Goal: Task Accomplishment & Management: Complete application form

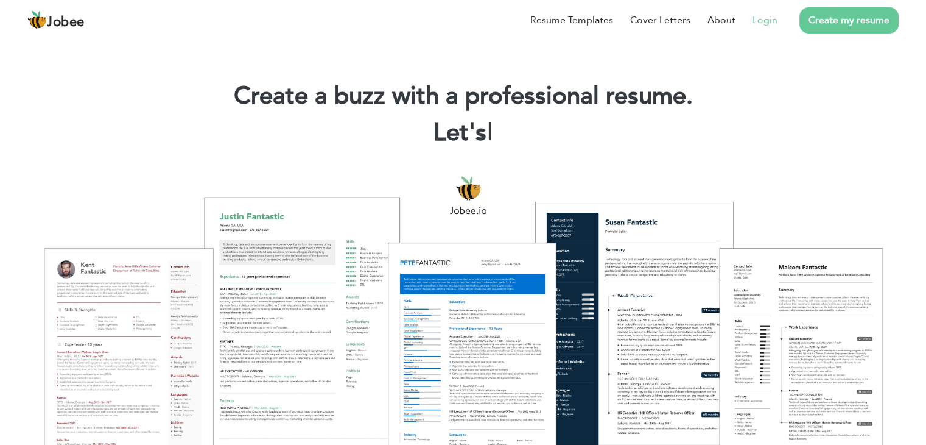
click at [767, 18] on link "Login" at bounding box center [765, 20] width 25 height 15
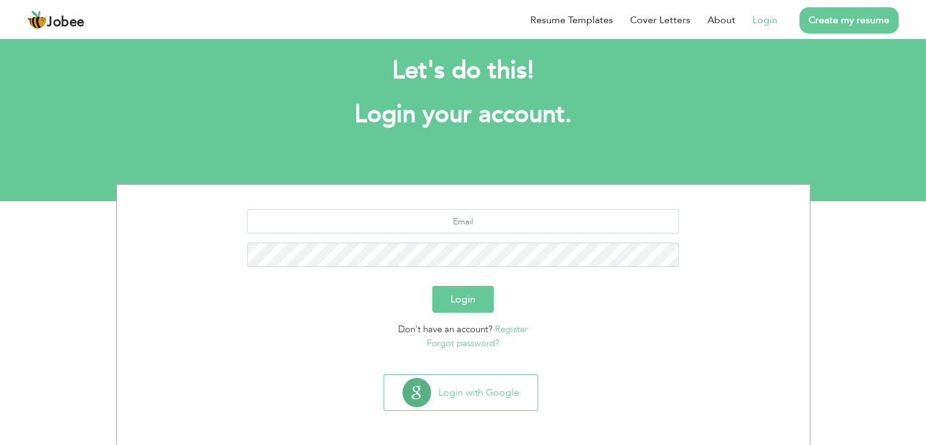
scroll to position [17, 0]
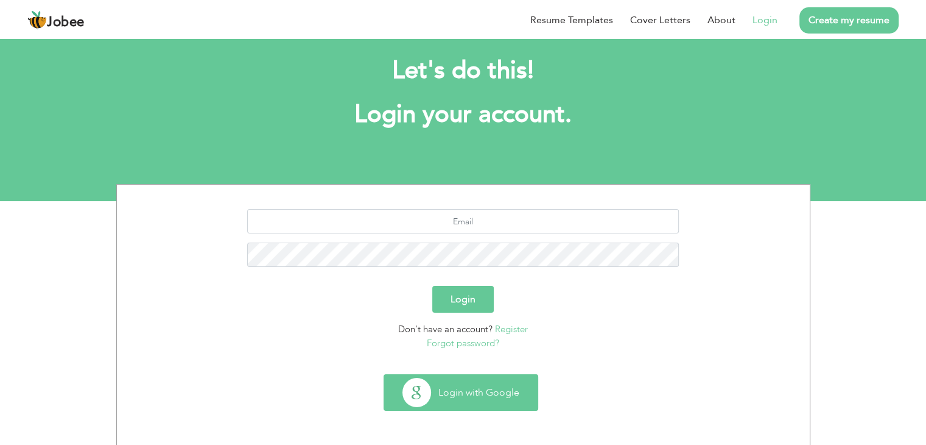
click at [473, 390] on button "Login with Google" at bounding box center [460, 392] width 153 height 35
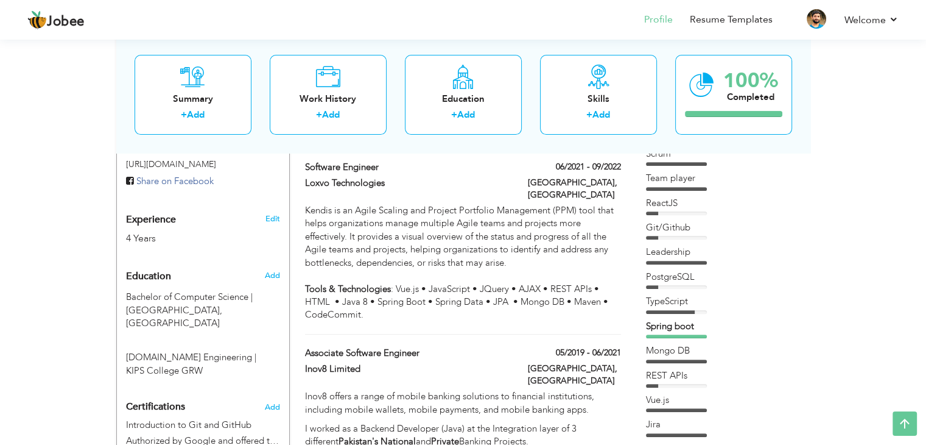
scroll to position [215, 0]
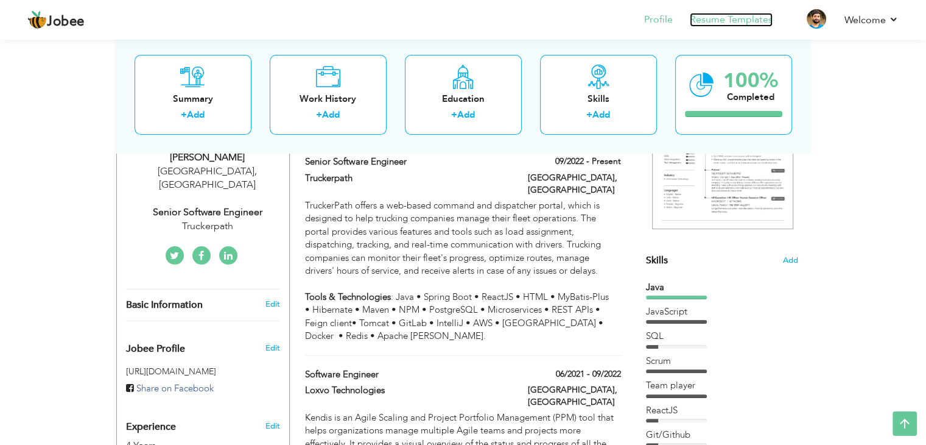
click at [743, 22] on link "Resume Templates" at bounding box center [731, 20] width 83 height 14
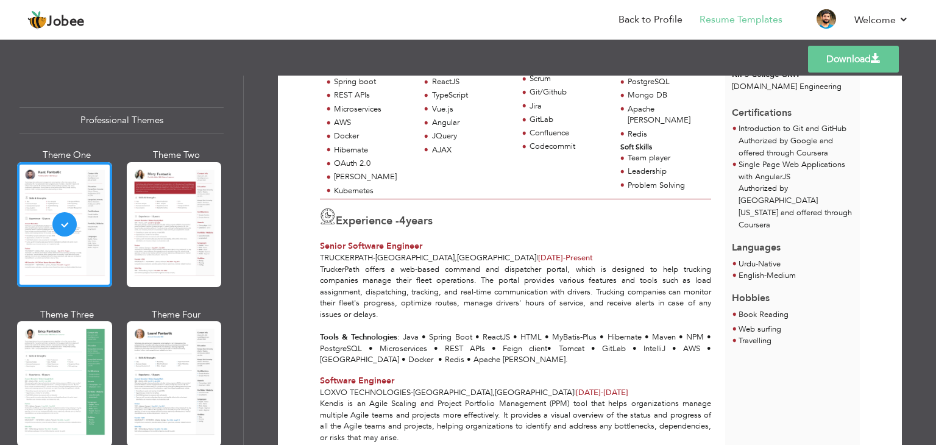
scroll to position [212, 0]
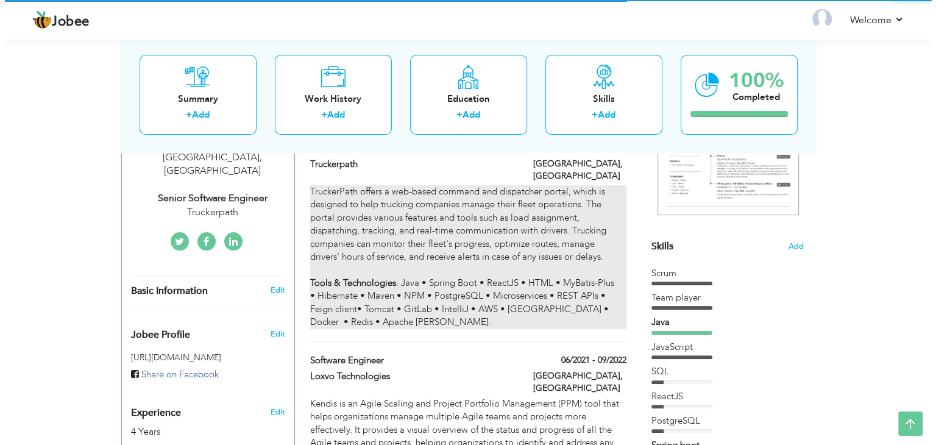
scroll to position [229, 0]
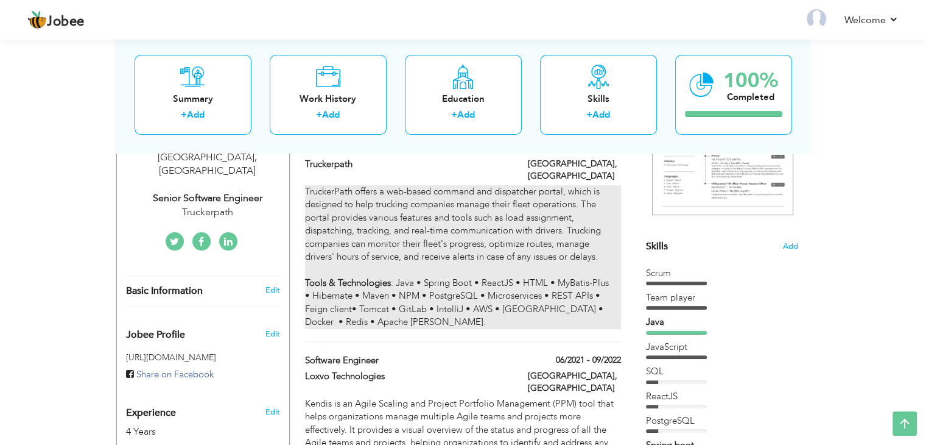
click at [397, 242] on div "TruckerPath offers a web-based command and dispatcher portal, which is designed…" at bounding box center [463, 257] width 316 height 144
type input "Senior Software Engineer"
type input "Truckerpath"
type input "09/2022"
type input "Pakistan"
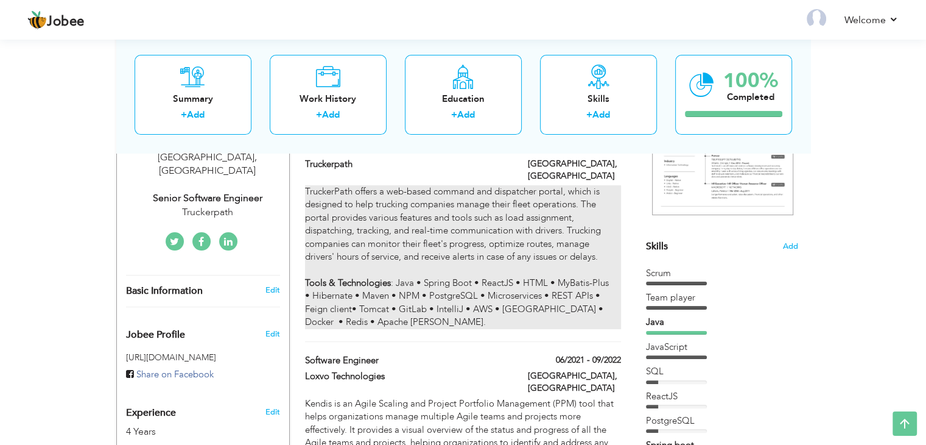
type input "Lahore"
checkbox input "true"
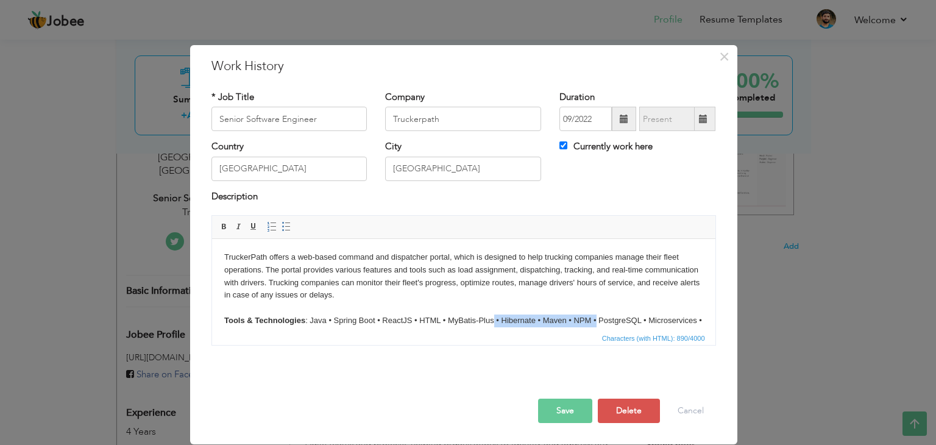
scroll to position [4, 0]
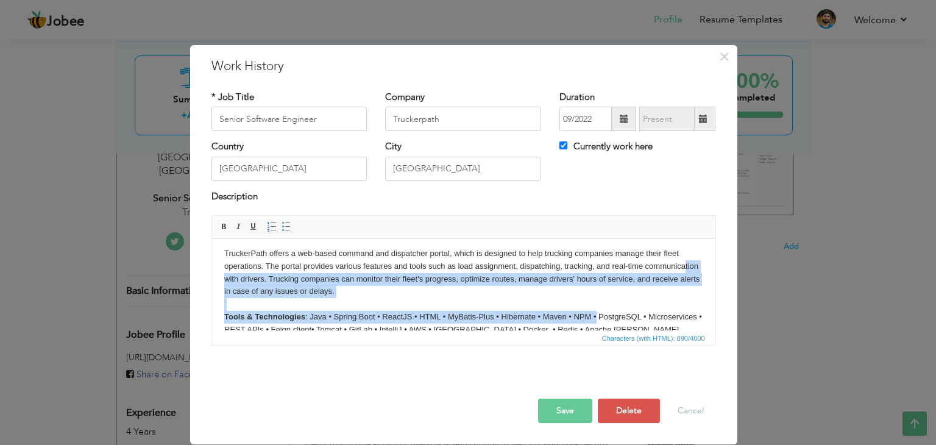
drag, startPoint x: 619, startPoint y: 320, endPoint x: 263, endPoint y: 273, distance: 358.7
click at [263, 273] on body "TruckerPath offers a web-based command and dispatcher portal, which is designed…" at bounding box center [463, 291] width 479 height 89
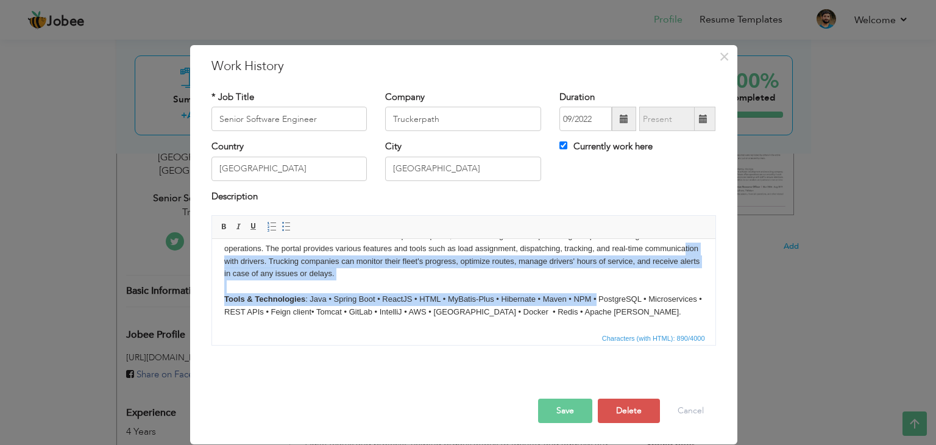
scroll to position [21, 0]
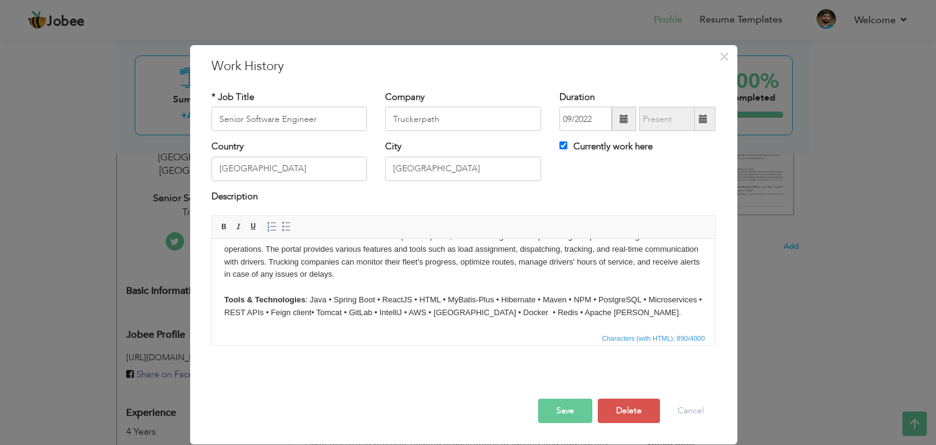
click at [346, 312] on body "TruckerPath offers a web-based command and dispatcher portal, which is designed…" at bounding box center [463, 274] width 479 height 89
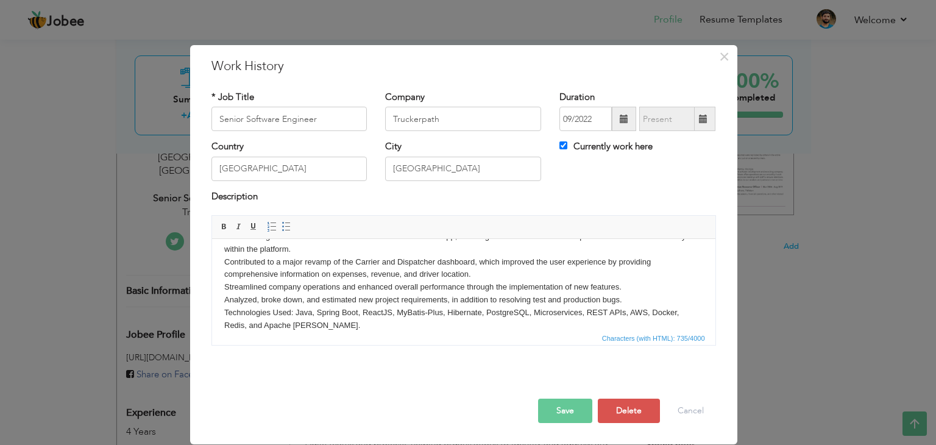
scroll to position [0, 0]
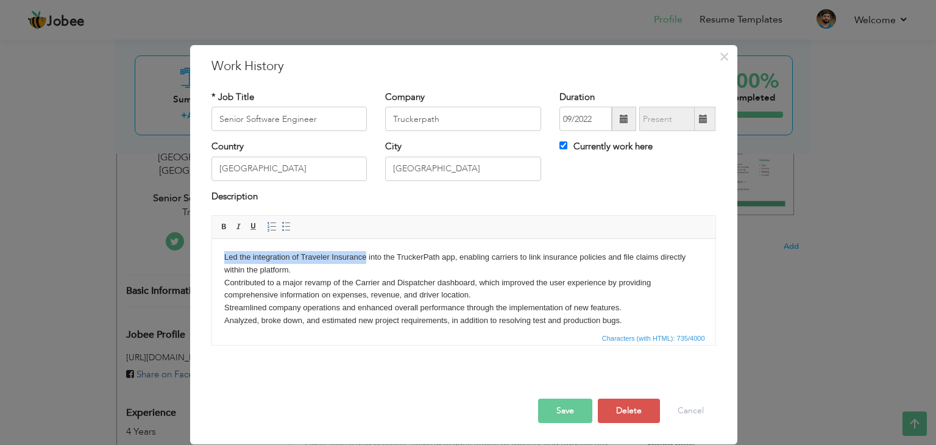
drag, startPoint x: 365, startPoint y: 258, endPoint x: 224, endPoint y: 255, distance: 141.9
click at [224, 255] on body "Led the integration of Traveler Insurance into the TruckerPath app, enabling ca…" at bounding box center [463, 301] width 479 height 101
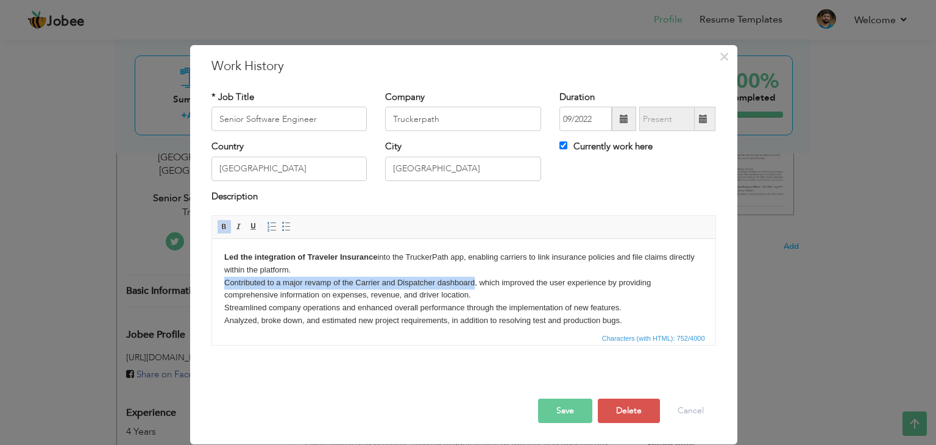
drag, startPoint x: 474, startPoint y: 283, endPoint x: 224, endPoint y: 285, distance: 249.7
click at [224, 285] on body "Led the integration of Traveler Insurance into the TruckerPath app, enabling ca…" at bounding box center [463, 301] width 479 height 101
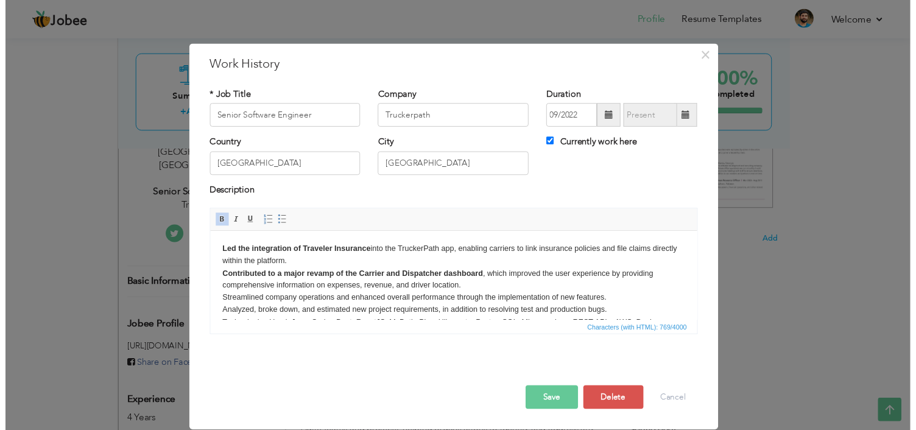
scroll to position [34, 0]
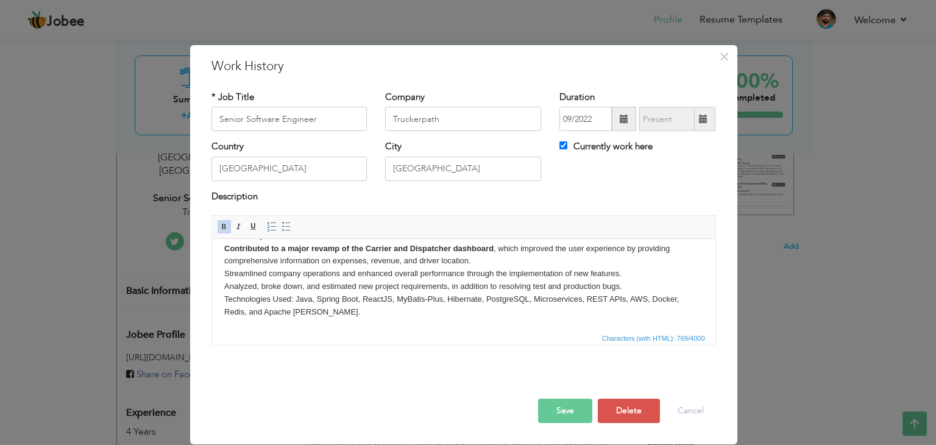
click at [462, 276] on body "Led the integration of Traveler Insurance into the TruckerPath app, enabling ca…" at bounding box center [463, 267] width 479 height 101
drag, startPoint x: 462, startPoint y: 277, endPoint x: 682, endPoint y: 454, distance: 281.9
click at [462, 276] on body "Led the integration of Traveler Insurance into the TruckerPath app, enabling ca…" at bounding box center [463, 267] width 479 height 101
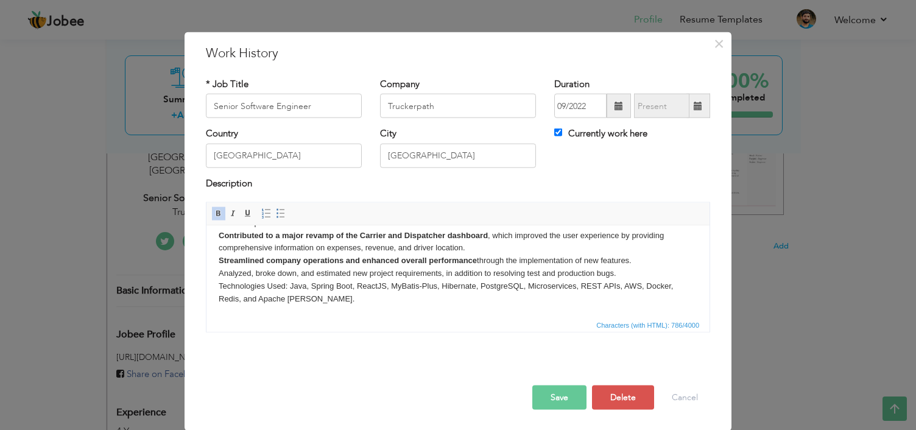
scroll to position [11, 0]
drag, startPoint x: 287, startPoint y: 287, endPoint x: 217, endPoint y: 287, distance: 70.0
click at [217, 287] on html "Led the integration of Traveler Insurance into the TruckerPath app, enabling ca…" at bounding box center [457, 254] width 503 height 125
click at [356, 306] on html "Led the integration of Traveler Insurance into the TruckerPath app, enabling ca…" at bounding box center [457, 254] width 503 height 125
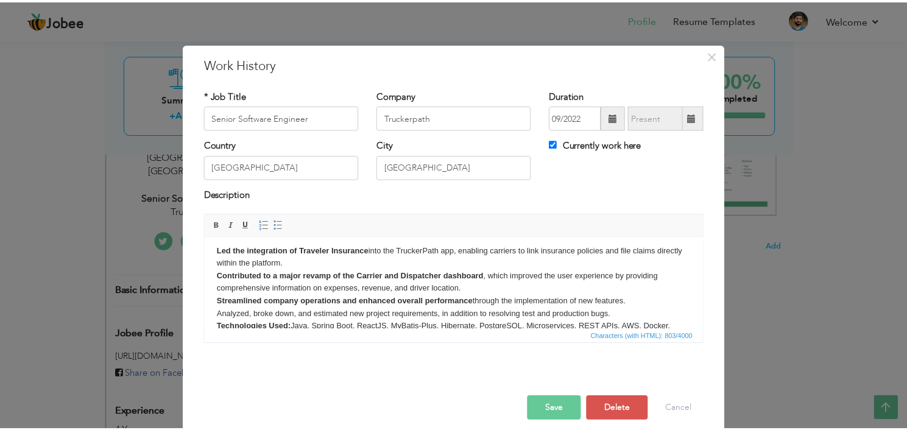
scroll to position [0, 0]
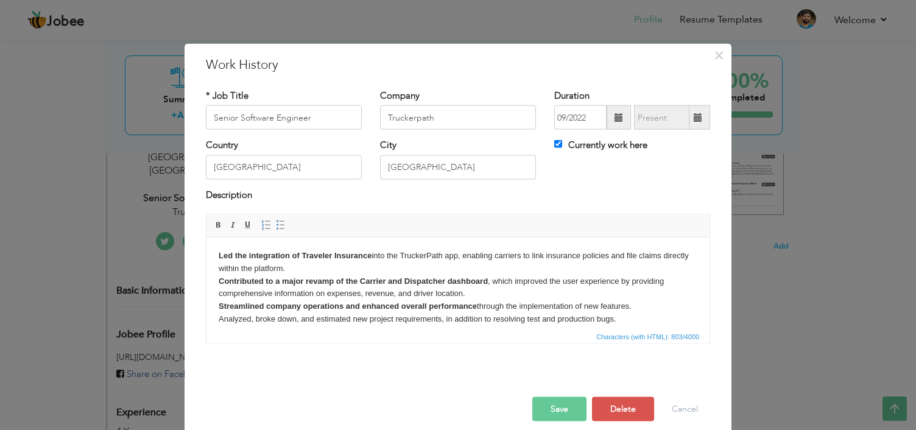
click at [566, 403] on button "Save" at bounding box center [559, 409] width 54 height 24
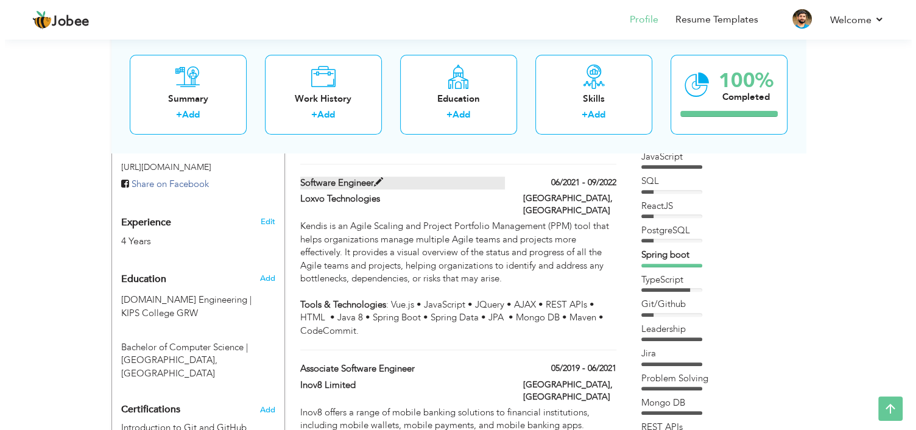
scroll to position [420, 0]
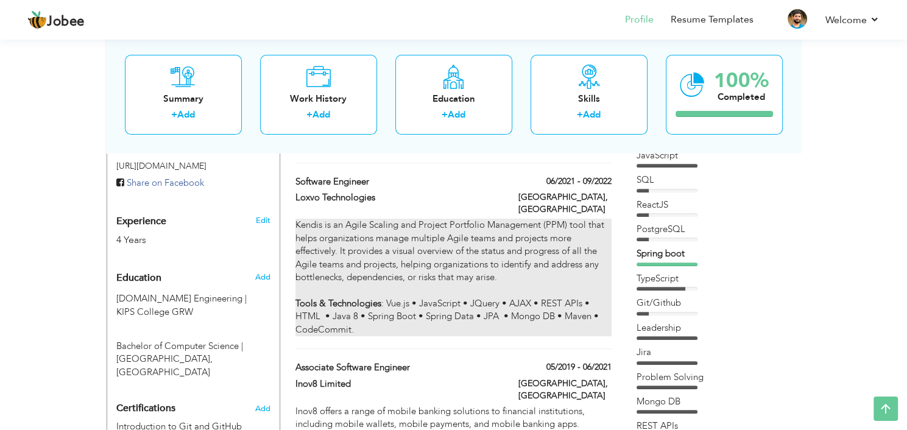
click at [392, 237] on div "Kendis is an Agile Scaling and Project Portfolio Management (PPM) tool that hel…" at bounding box center [453, 278] width 316 height 118
type input "Software Engineer"
type input "Loxvo Technologies"
type input "06/2021"
type input "09/2022"
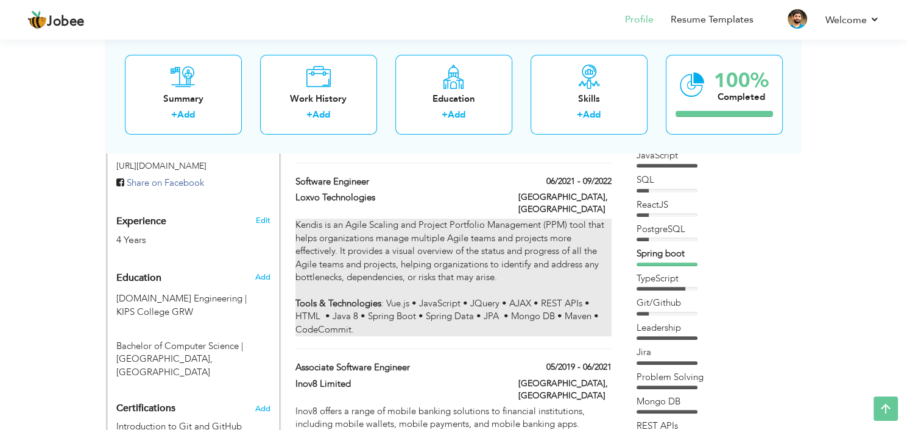
checkbox input "false"
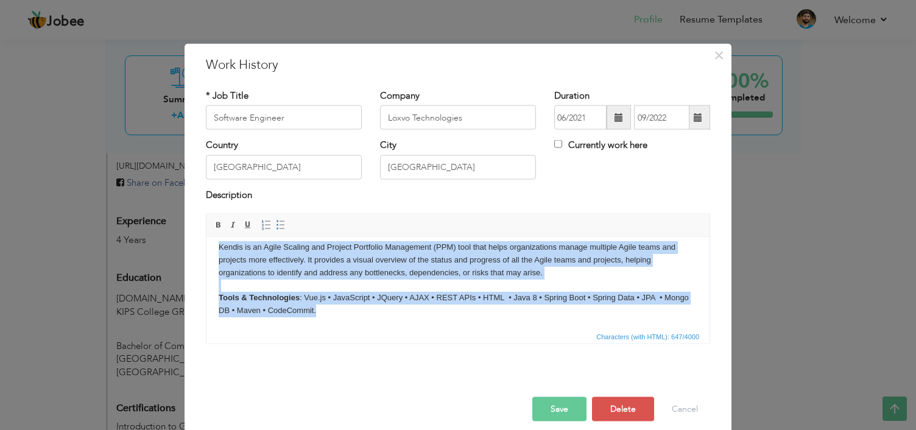
scroll to position [0, 0]
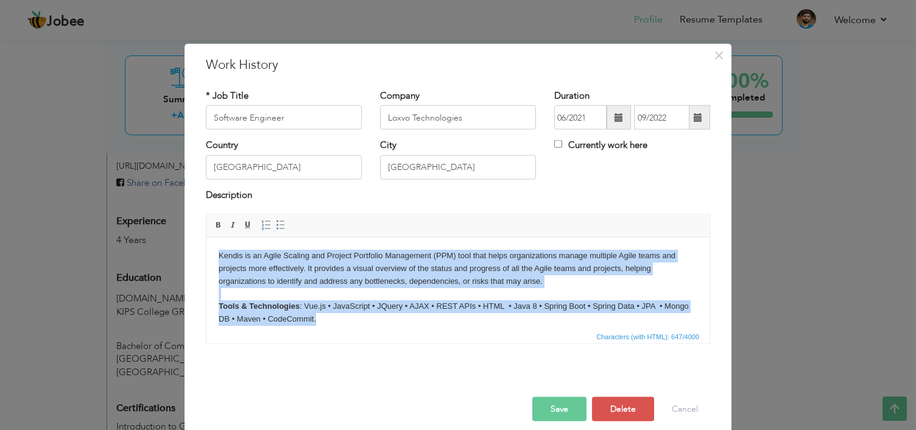
drag, startPoint x: 331, startPoint y: 325, endPoint x: 207, endPoint y: 242, distance: 149.7
click at [207, 242] on html "Kendis is an Agile Scaling and Project Portfolio Management (PPM) tool that hel…" at bounding box center [457, 287] width 503 height 100
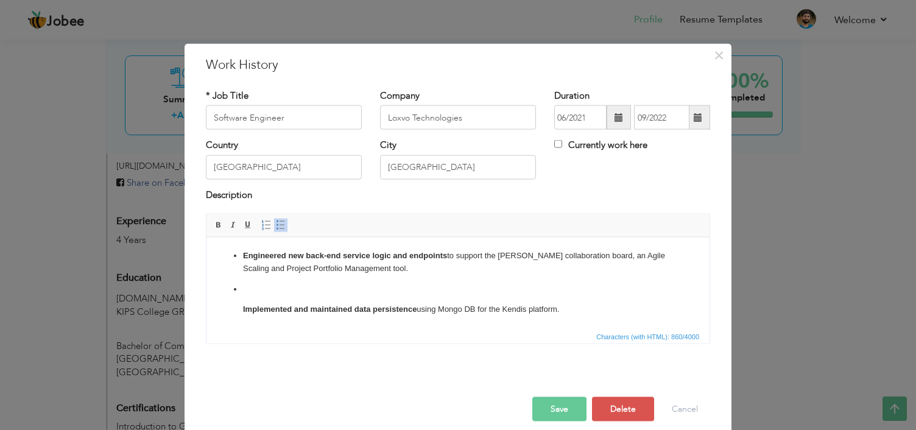
click at [305, 295] on p at bounding box center [458, 289] width 430 height 13
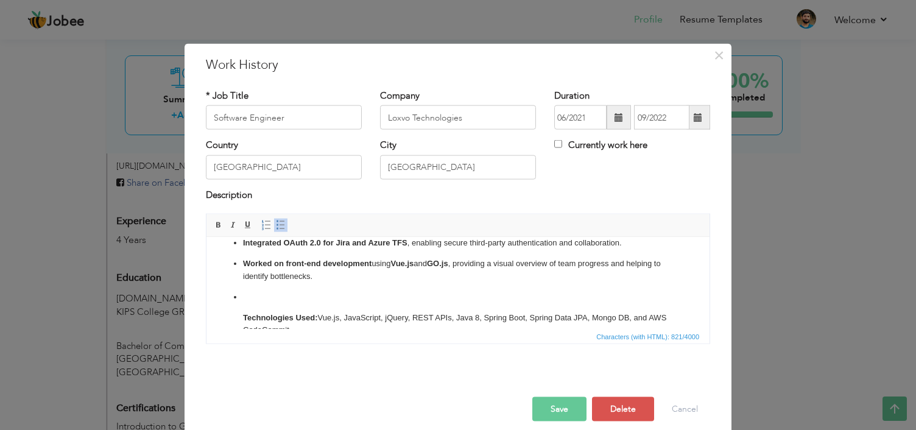
scroll to position [69, 0]
click at [287, 292] on p at bounding box center [458, 294] width 430 height 13
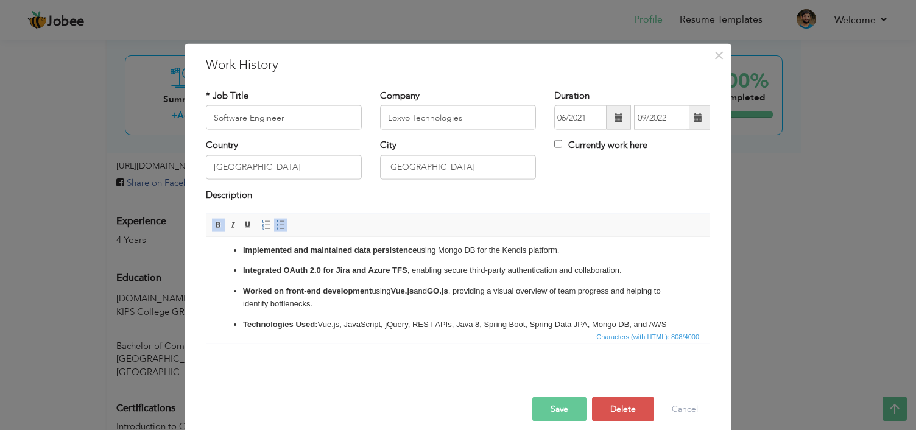
scroll to position [38, 0]
click at [518, 311] on ul "Engineered new back-end service logic and endpoints to support the Kendis colla…" at bounding box center [458, 277] width 479 height 133
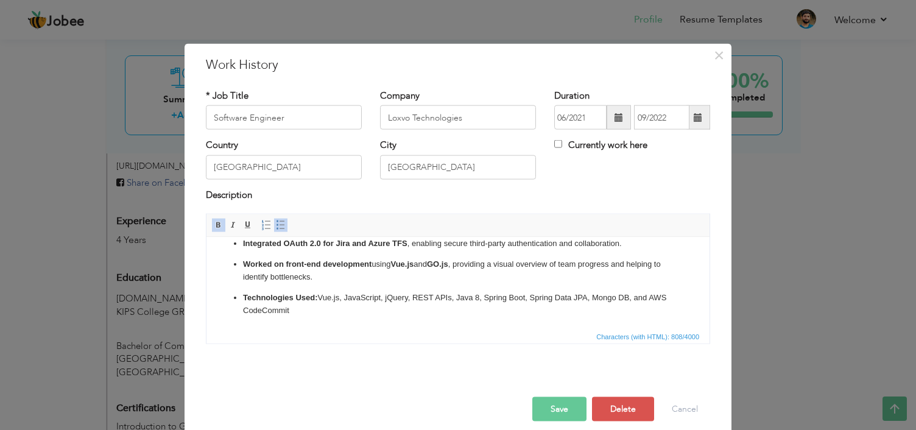
scroll to position [65, 0]
click at [439, 319] on html "Engineered new back-end service logic and endpoints to support the Kendis colla…" at bounding box center [457, 250] width 503 height 157
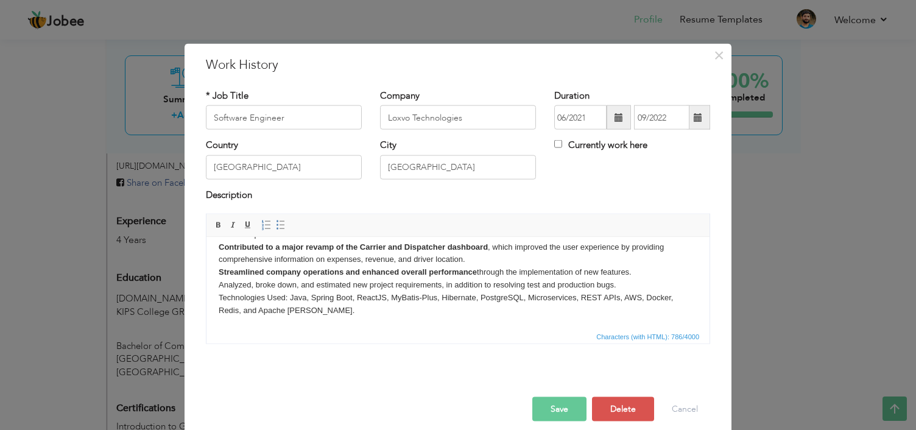
scroll to position [0, 0]
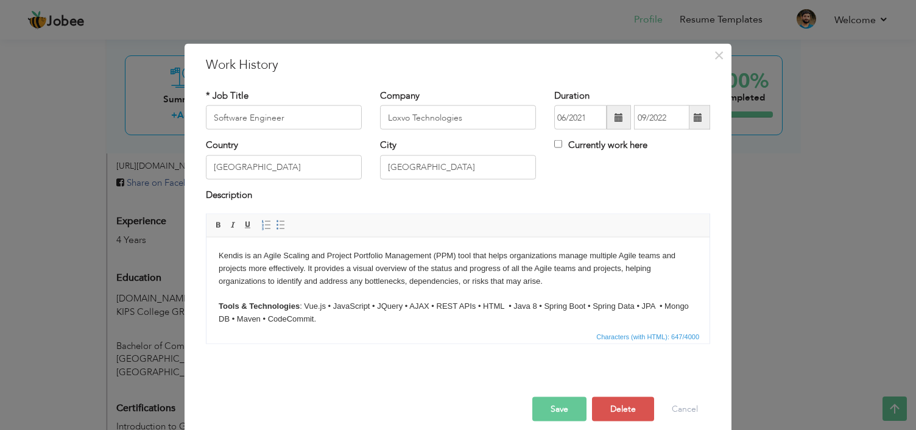
click at [351, 320] on body "Kendis is an Agile Scaling and Project Portfolio Management (PPM) tool that hel…" at bounding box center [458, 287] width 479 height 76
click at [674, 414] on button "Cancel" at bounding box center [685, 409] width 51 height 24
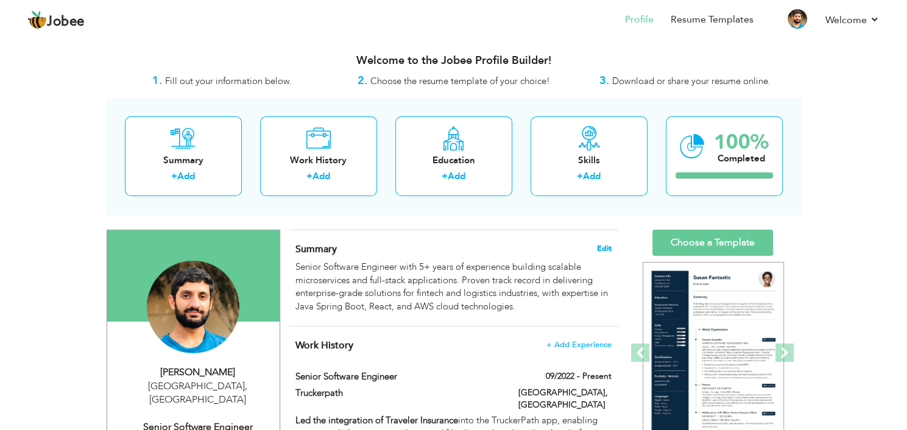
click at [604, 248] on span "Edit" at bounding box center [604, 248] width 15 height 9
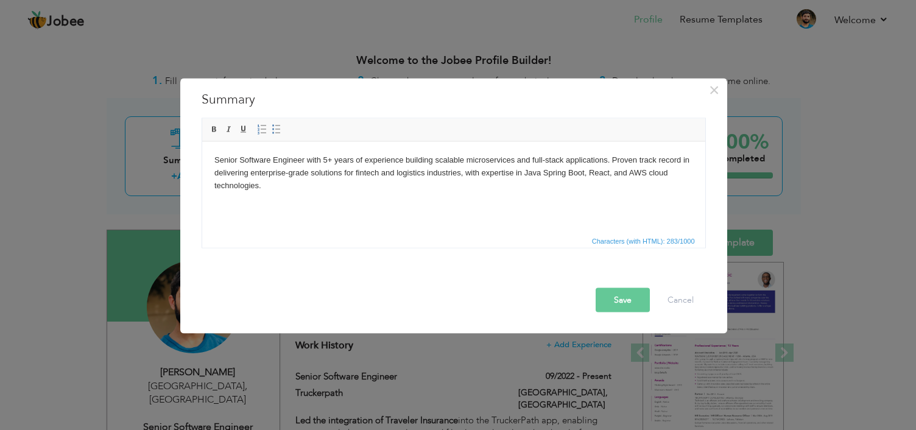
click at [278, 188] on body "Senior Software Engineer with 5+ years of experience building scalable microser…" at bounding box center [453, 172] width 479 height 38
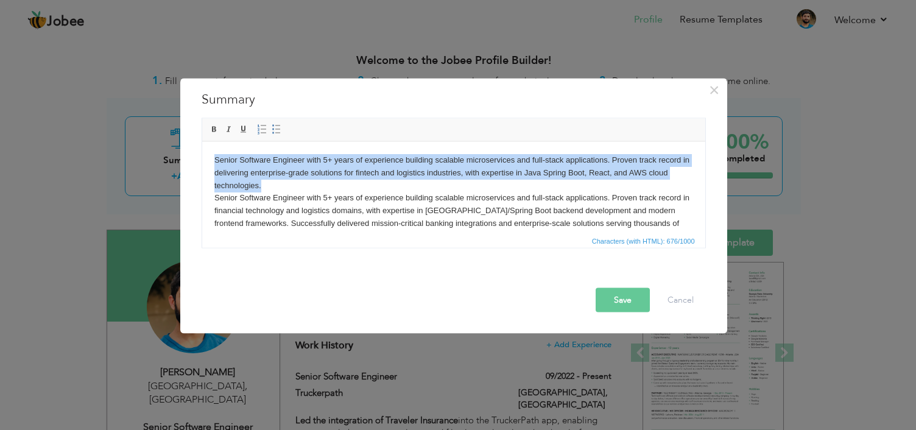
drag, startPoint x: 267, startPoint y: 179, endPoint x: 200, endPoint y: 157, distance: 71.1
click at [202, 157] on html "Senior Software Engineer with 5+ years of experience building scalable microser…" at bounding box center [453, 197] width 503 height 113
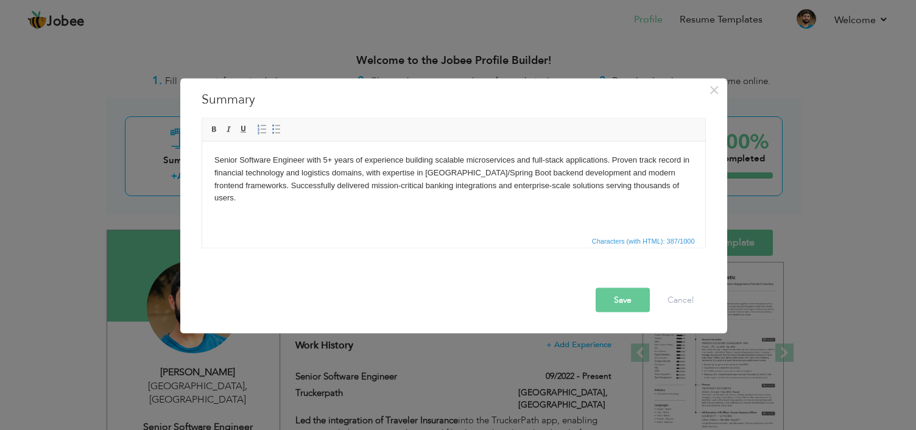
click at [621, 304] on button "Save" at bounding box center [623, 300] width 54 height 24
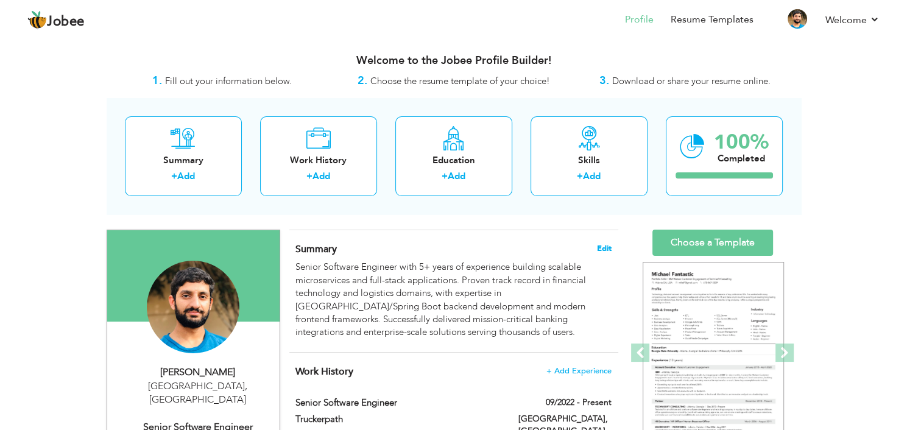
click at [604, 244] on span "Edit" at bounding box center [604, 248] width 15 height 9
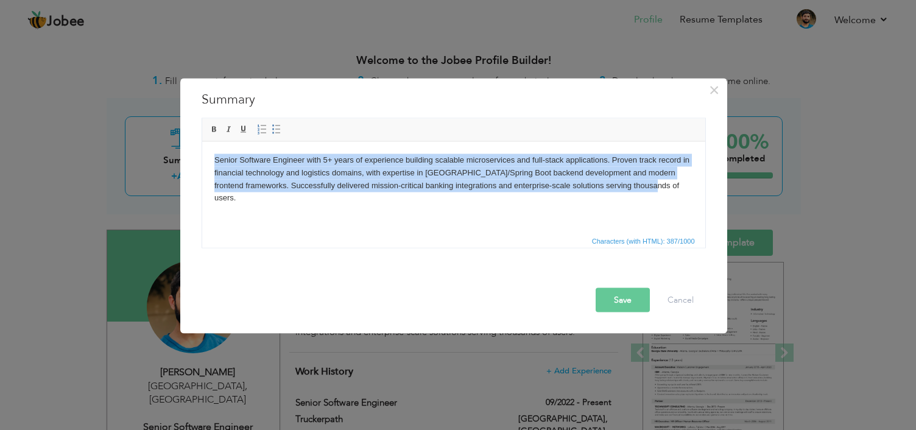
drag, startPoint x: 636, startPoint y: 187, endPoint x: 185, endPoint y: 150, distance: 452.2
click at [202, 150] on html "Senior Software Engineer with 5+ years of experience building scalable microser…" at bounding box center [453, 178] width 503 height 75
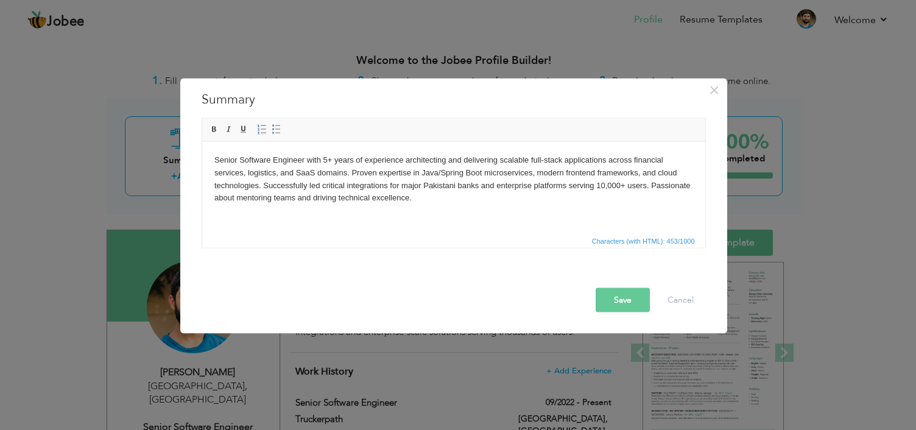
click at [631, 296] on button "Save" at bounding box center [623, 300] width 54 height 24
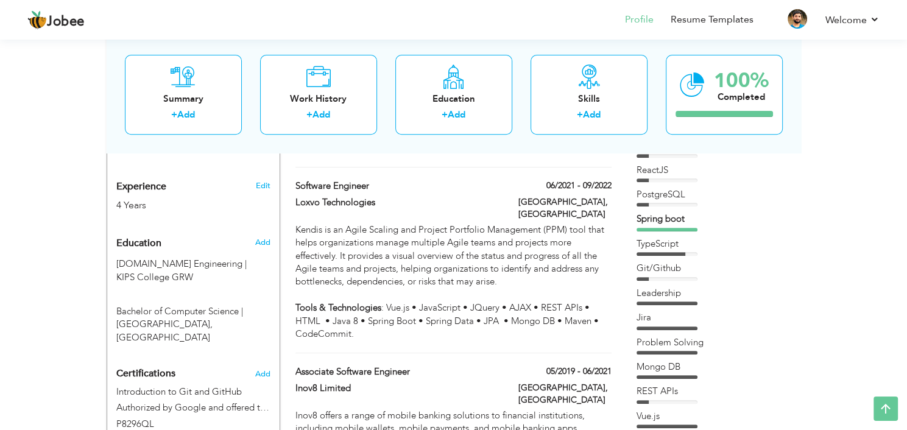
scroll to position [453, 0]
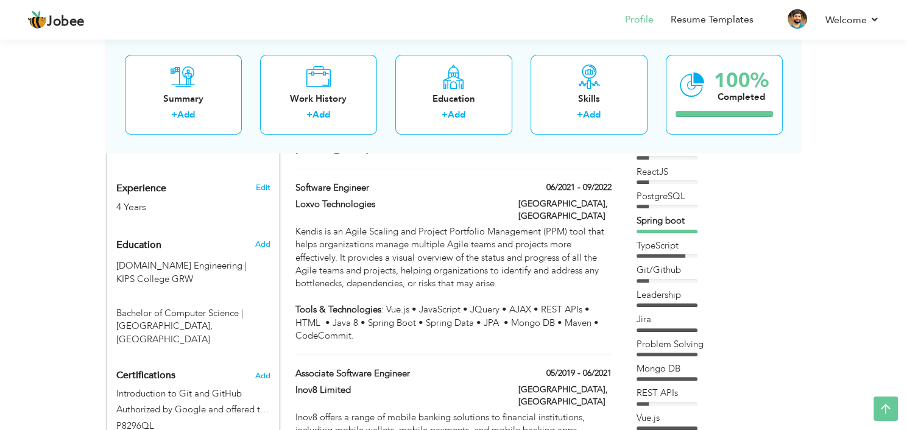
click at [440, 225] on div "Kendis is an Agile Scaling and Project Portfolio Management (PPM) tool that hel…" at bounding box center [453, 284] width 316 height 118
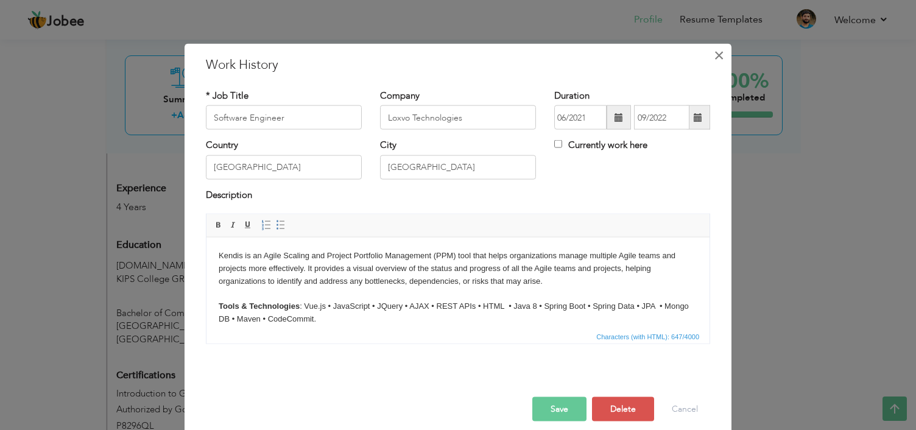
click at [714, 54] on span "×" at bounding box center [719, 55] width 10 height 22
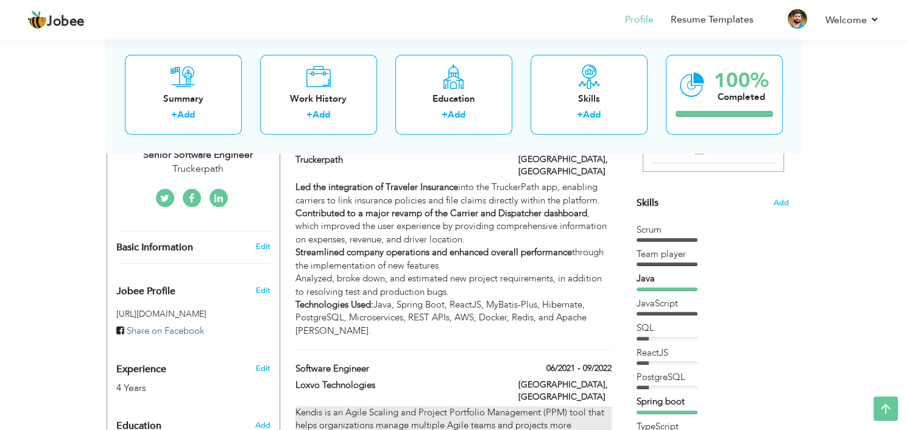
scroll to position [272, 0]
click at [515, 247] on strong "Streamlined company operations and enhanced overall performance" at bounding box center [433, 253] width 277 height 12
type input "Senior Software Engineer"
type input "Truckerpath"
type input "09/2022"
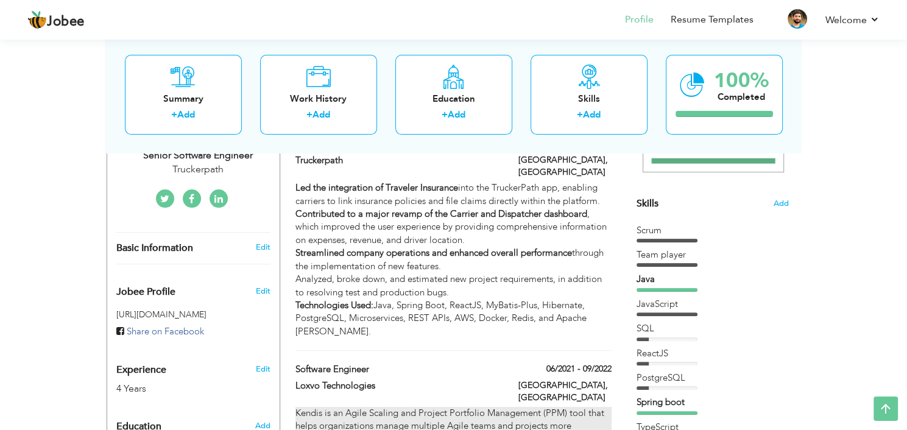
checkbox input "true"
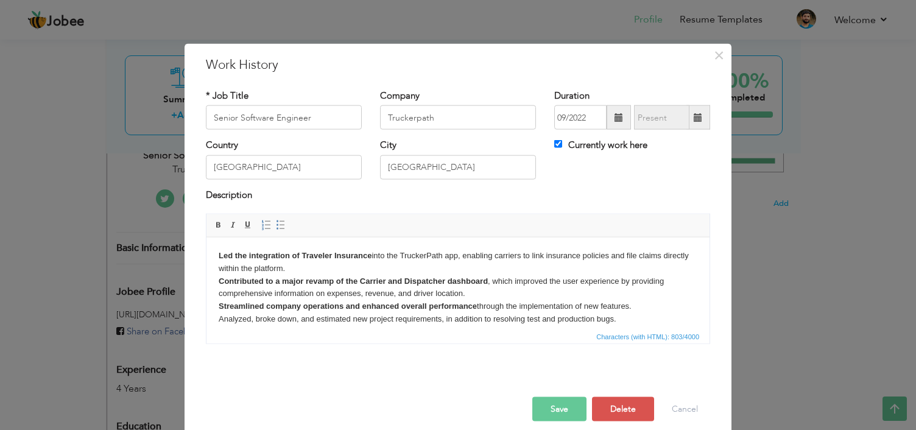
click at [622, 277] on body "Led the integration of Traveler Insurance into the TruckerPath app, enabling ca…" at bounding box center [458, 299] width 479 height 101
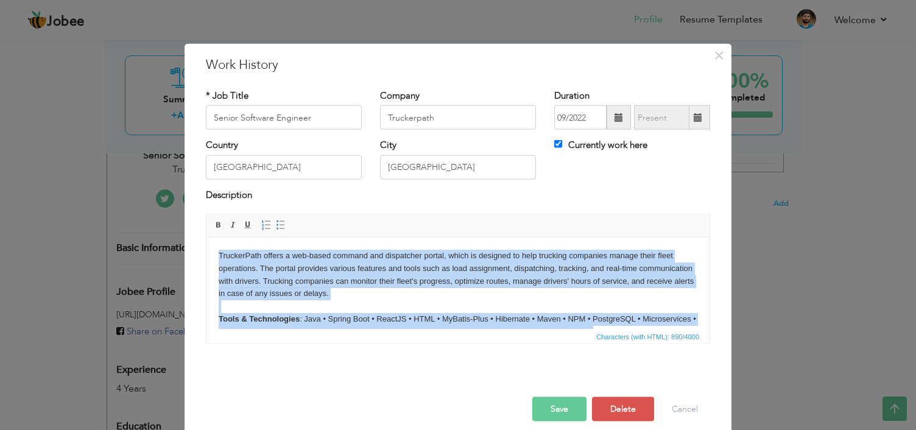
click at [636, 306] on body "TruckerPath offers a web-based command and dispatcher portal, which is designed…" at bounding box center [458, 293] width 479 height 89
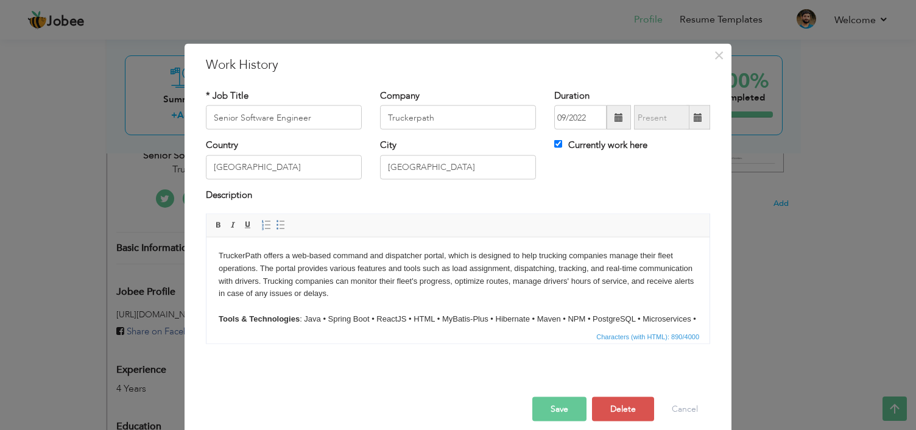
click at [568, 407] on button "Save" at bounding box center [559, 409] width 54 height 24
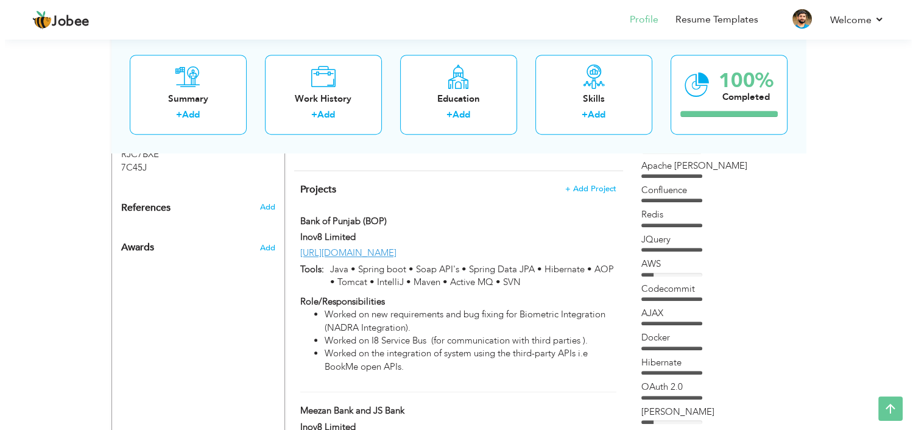
scroll to position [805, 0]
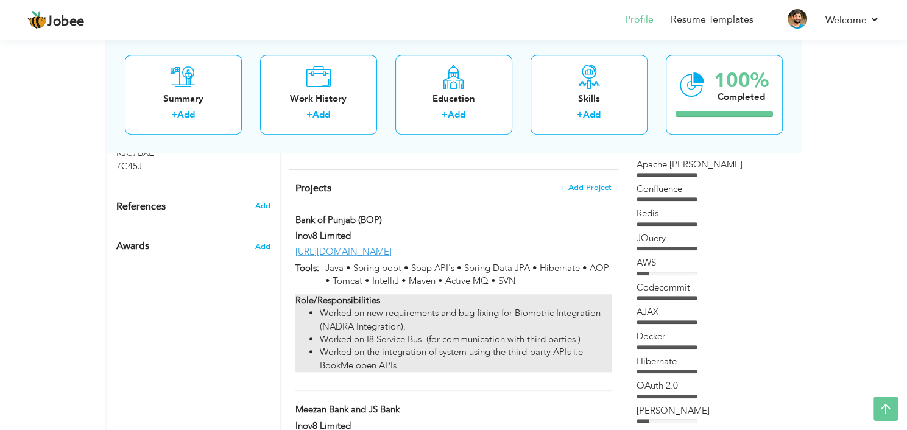
drag, startPoint x: 415, startPoint y: 333, endPoint x: 319, endPoint y: 278, distance: 110.5
click at [319, 307] on ul "Worked on new requirements and bug fixing for Biometric Integration (NADRA Inte…" at bounding box center [453, 339] width 316 height 65
type input "Bank of Punjab (BOP)"
type input "Inov8 Limited"
type input "https://www.bop.com.pk/BoP"
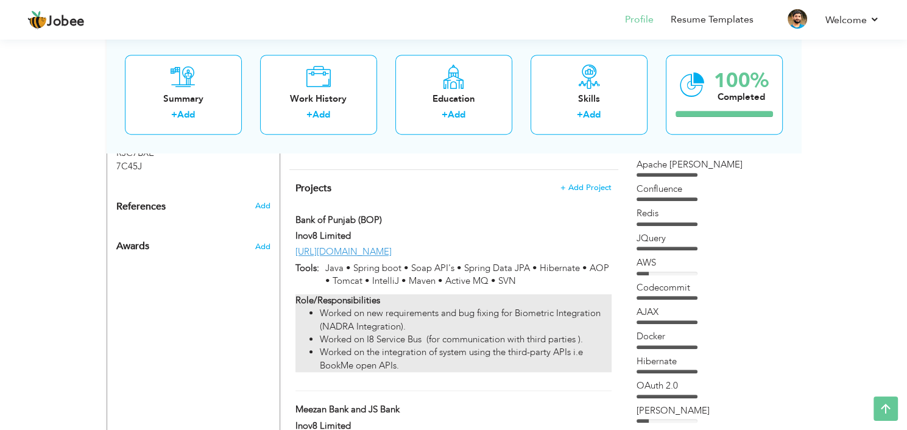
type input "Java • Spring boot • Soap API's • Spring Data JPA • Hibernate • AOP • Tomcat • …"
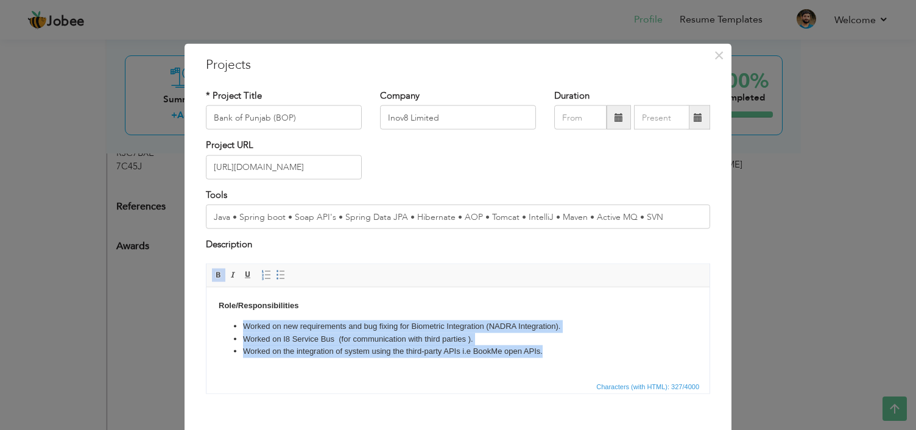
drag, startPoint x: 546, startPoint y: 354, endPoint x: 238, endPoint y: 328, distance: 308.7
click at [238, 328] on ul "Worked on new requirements and bug fixing for Biometric Integration (NADRA Inte…" at bounding box center [458, 339] width 479 height 38
copy ul "Worked on new requirements and bug fixing for Biometric Integration (NADRA Inte…"
click at [563, 333] on li "Worked on I8 Service Bus (for communication with third parties )." at bounding box center [458, 339] width 430 height 13
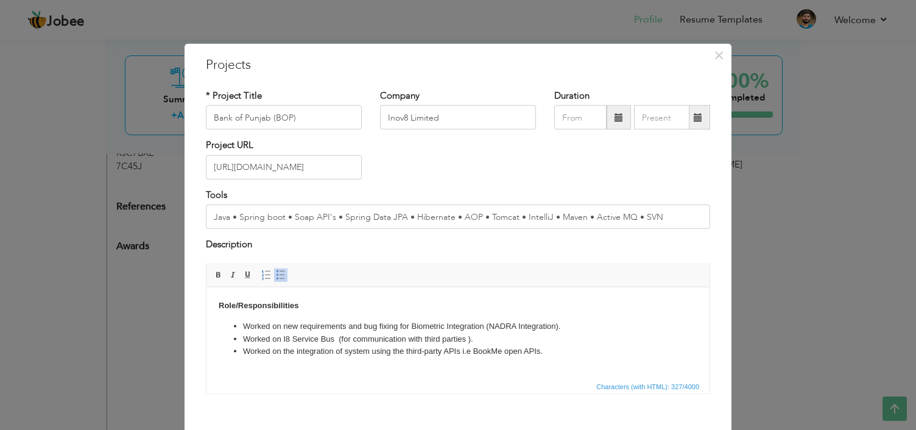
scroll to position [49, 0]
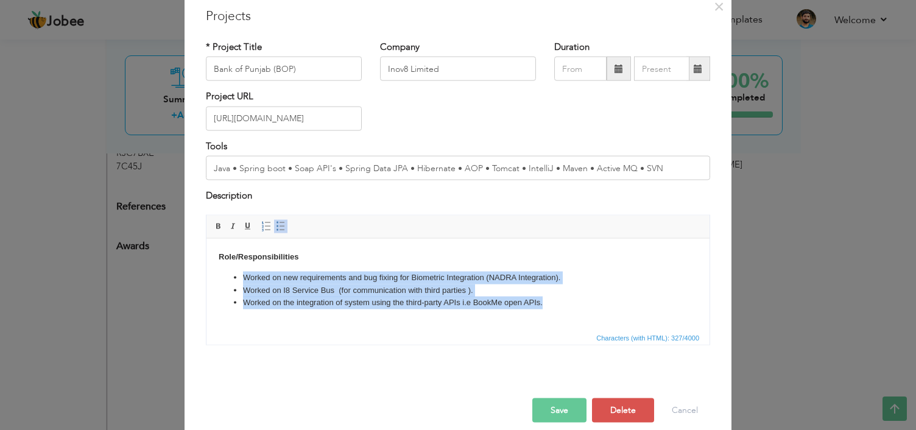
drag, startPoint x: 548, startPoint y: 306, endPoint x: 243, endPoint y: 281, distance: 306.2
click at [243, 281] on ul "Worked on new requirements and bug fixing for Biometric Integration (NADRA Inte…" at bounding box center [458, 290] width 479 height 38
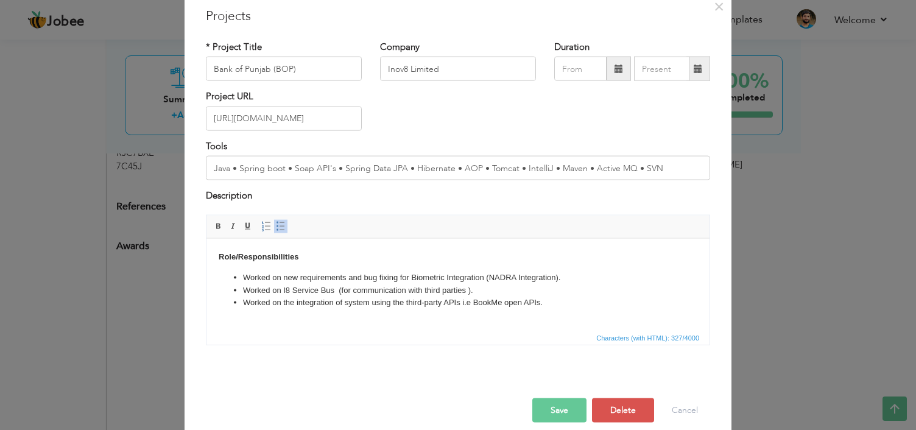
scroll to position [34, 0]
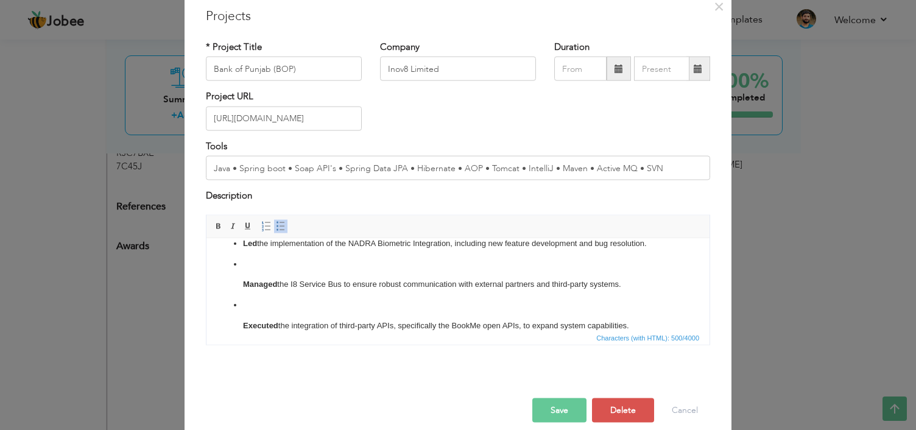
click at [242, 326] on ul "Led the implementation of the NADRA Biometric Integration, including new featur…" at bounding box center [458, 284] width 479 height 95
click at [270, 306] on p at bounding box center [458, 304] width 430 height 13
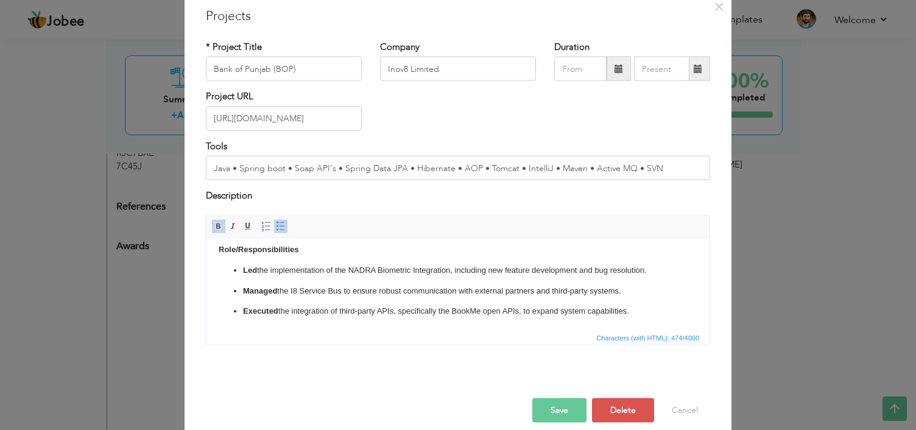
scroll to position [7, 0]
click at [266, 312] on strong "Executed" at bounding box center [260, 310] width 35 height 9
click at [375, 314] on p "Implement the integration of third-party APIs, specifically the BookMe open API…" at bounding box center [458, 311] width 430 height 13
click at [249, 311] on ul "Implement the integration of third-par ty APIs, specifically the BookMe open AP…" at bounding box center [458, 318] width 430 height 26
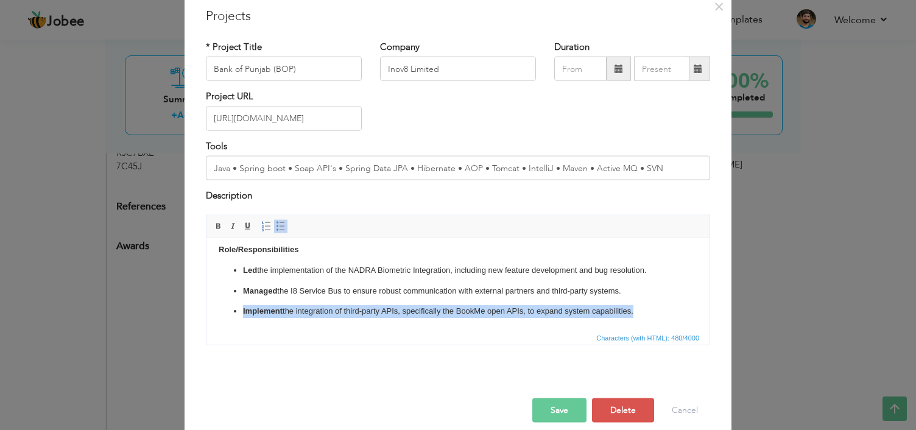
drag, startPoint x: 641, startPoint y: 315, endPoint x: 240, endPoint y: 322, distance: 401.4
click at [240, 322] on html "Role/Responsibilities Led the implementation of the NADRA Biometric Integration…" at bounding box center [457, 280] width 503 height 99
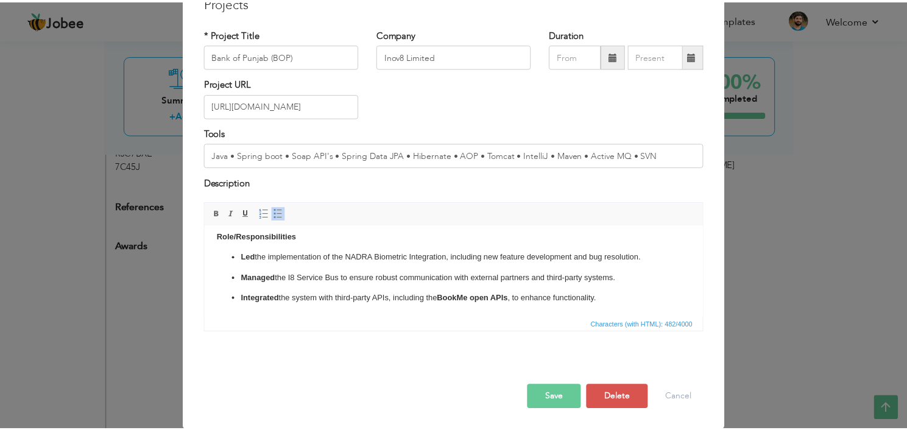
scroll to position [0, 0]
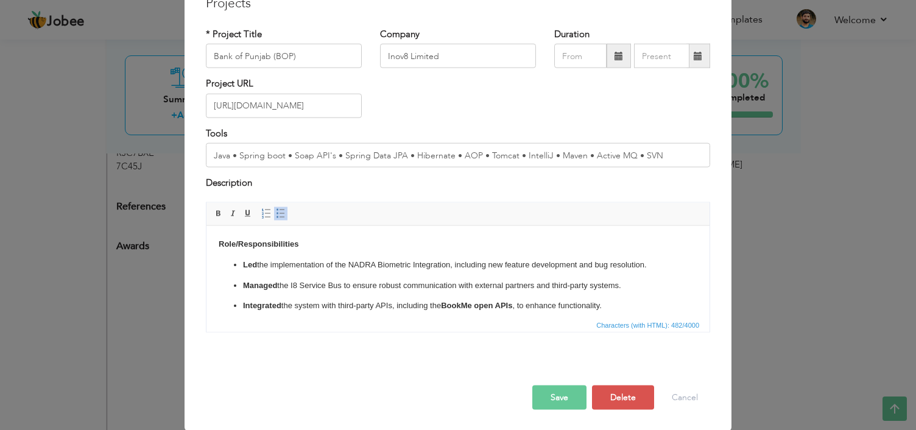
click at [572, 388] on button "Save" at bounding box center [559, 397] width 54 height 24
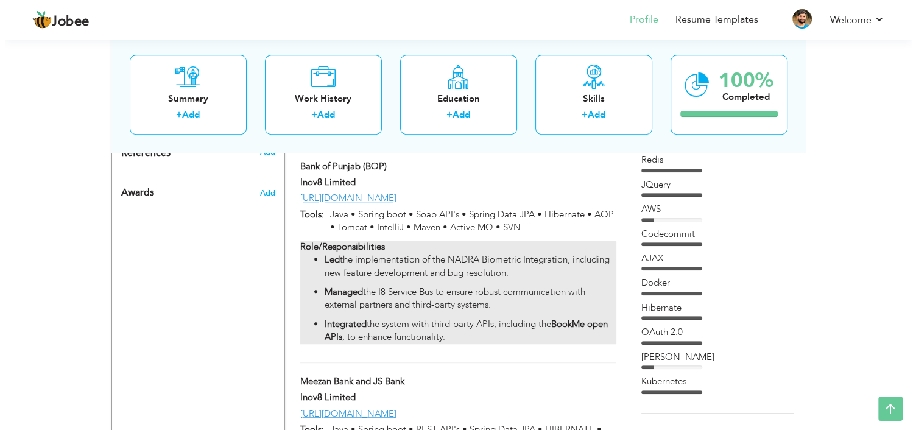
scroll to position [858, 0]
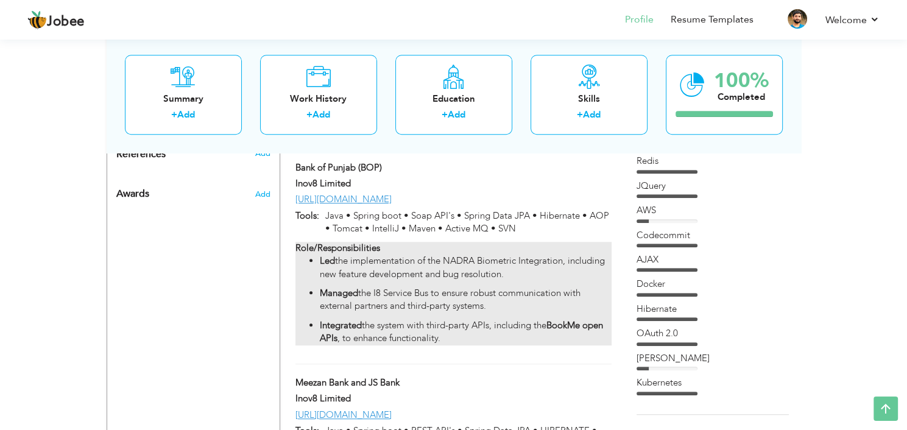
click at [571, 255] on p "Led the implementation of the NADRA Biometric Integration, including new featur…" at bounding box center [465, 268] width 291 height 26
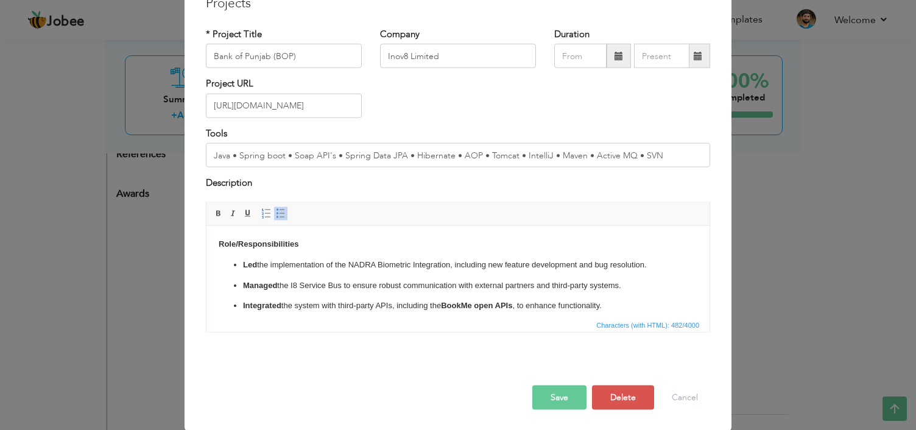
scroll to position [0, 0]
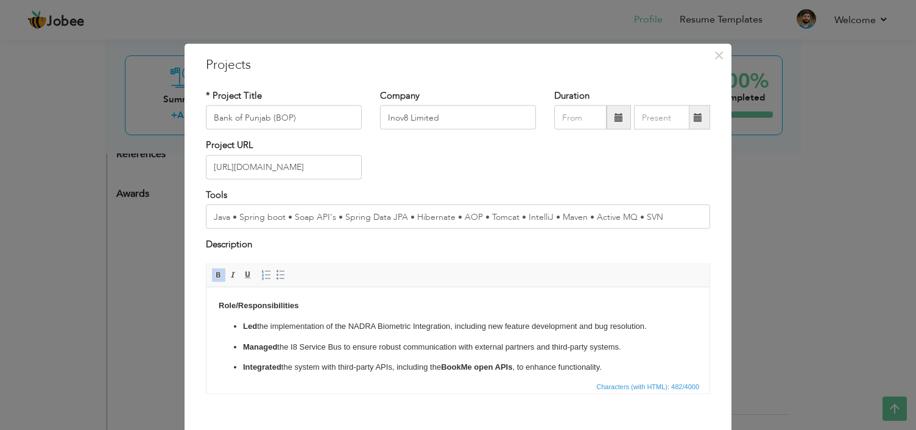
drag, startPoint x: 649, startPoint y: 325, endPoint x: 241, endPoint y: 327, distance: 408.1
click at [241, 327] on ul "Led the implementation of the NADRA Biometric Integration, including new featur…" at bounding box center [458, 347] width 479 height 54
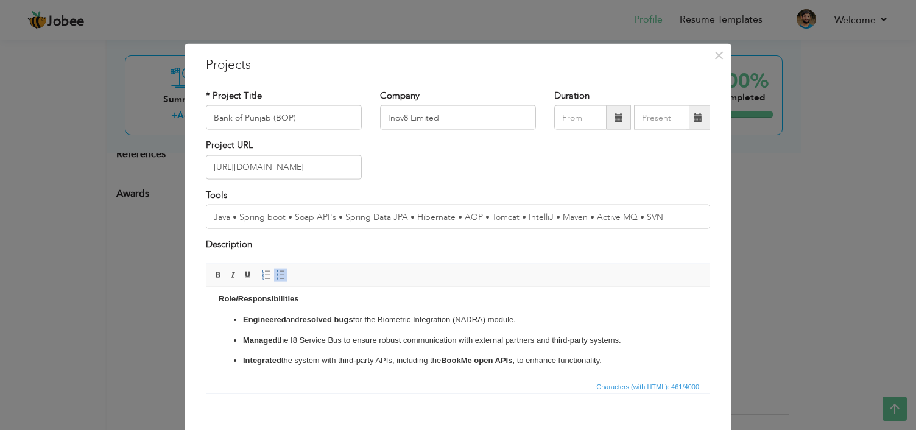
scroll to position [5, 0]
drag, startPoint x: 543, startPoint y: 217, endPoint x: 513, endPoint y: 217, distance: 29.8
click at [513, 217] on input "Java • Spring boot • Soap API's • Spring Data JPA • Hibernate • AOP • Tomcat • …" at bounding box center [458, 217] width 504 height 24
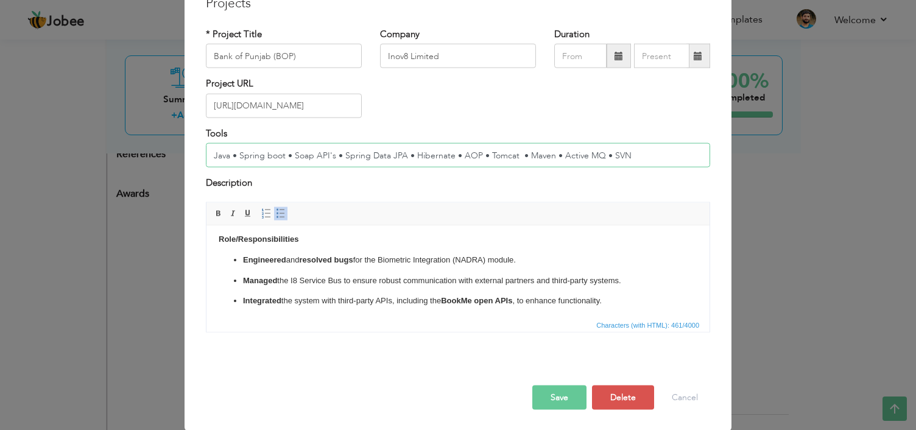
scroll to position [62, 0]
type input "Java • Spring boot • Soap API's • Spring Data JPA • Hibernate • AOP • Tomcat • …"
click at [559, 391] on button "Save" at bounding box center [559, 397] width 54 height 24
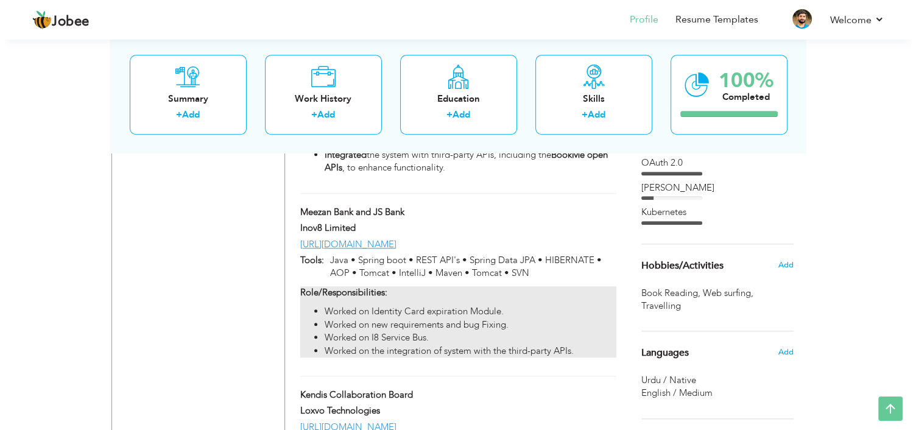
scroll to position [1029, 0]
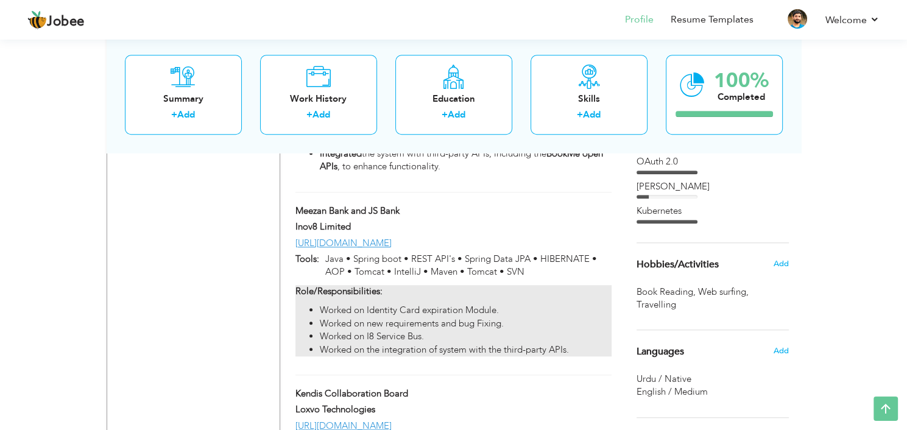
click at [543, 330] on li "Worked on I8 Service Bus." at bounding box center [465, 336] width 291 height 13
type input "Meezan Bank and JS Bank"
type input "https://www.meezanbank.com/mobile-banking/"
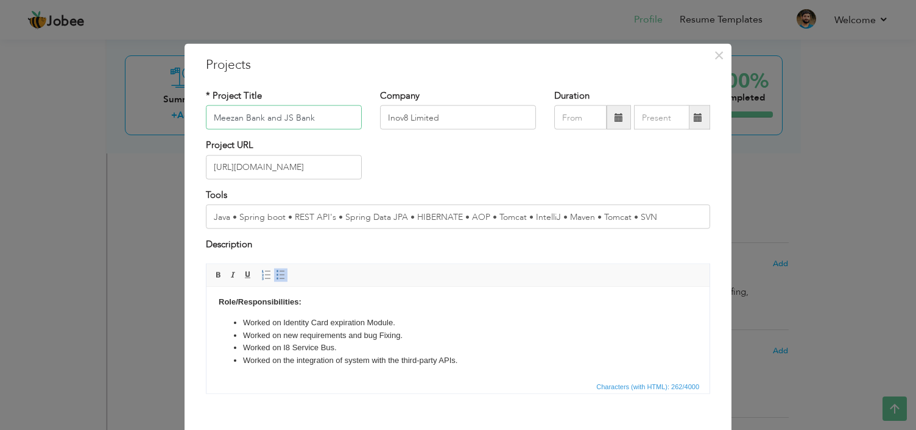
scroll to position [16, 0]
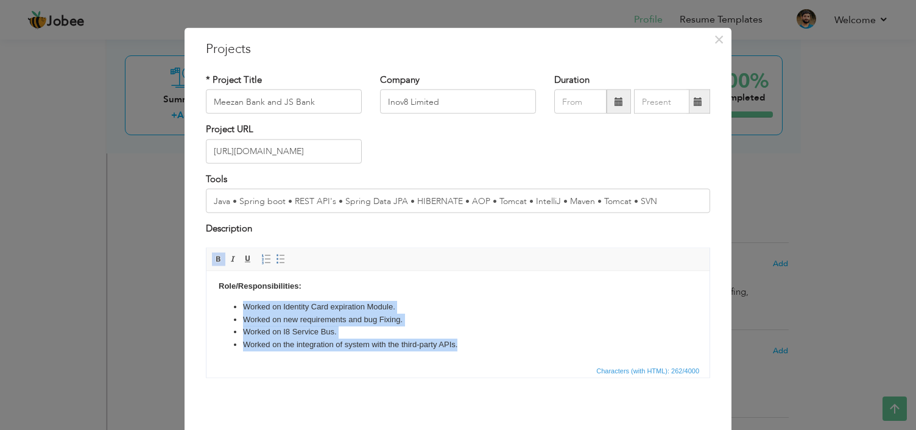
drag, startPoint x: 473, startPoint y: 347, endPoint x: 241, endPoint y: 311, distance: 234.3
click at [241, 311] on ul "Worked on Identity Card expiration Module. Worked on new requirements and bug F…" at bounding box center [458, 325] width 479 height 51
copy ul "Worked on Identity Card expiration Module. Worked on new requirements and bug F…"
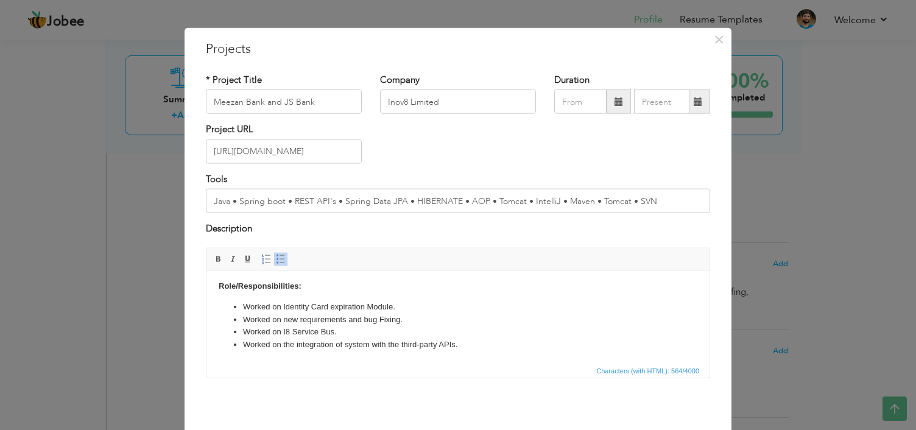
scroll to position [13, 0]
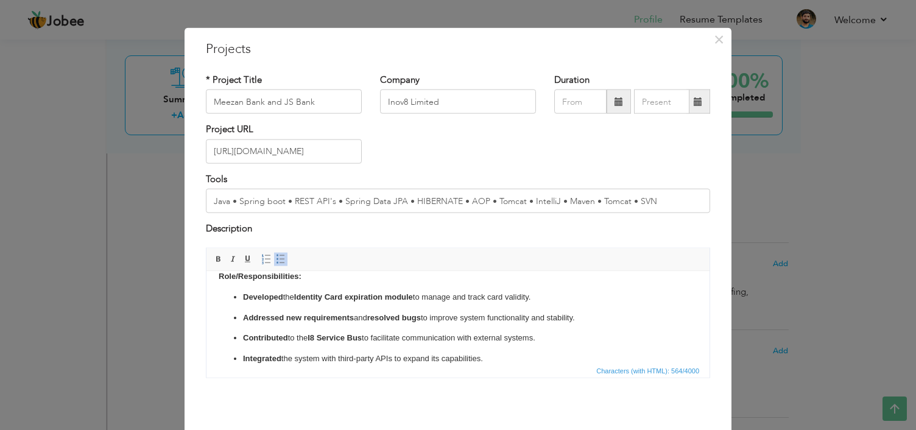
click at [441, 305] on ul "Developed the Identity Card expiration module to manage and track card validity…" at bounding box center [458, 328] width 479 height 74
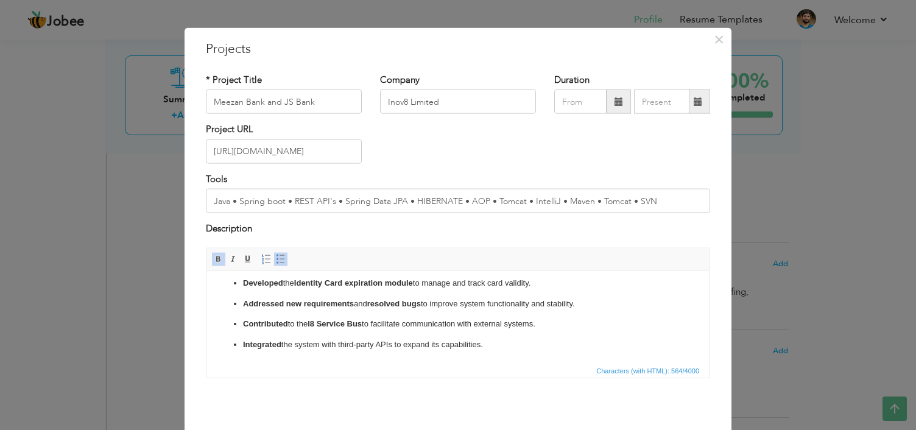
scroll to position [0, 0]
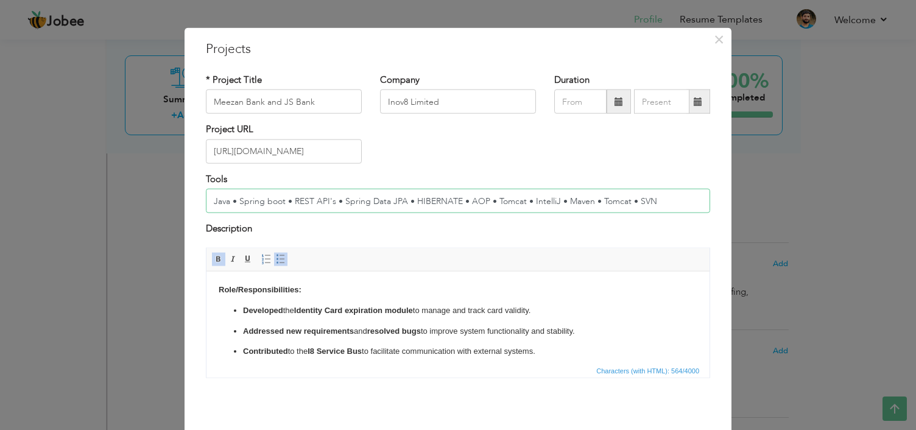
click at [538, 202] on input "Java • Spring boot • REST API's • Spring Data JPA • HIBERNATE • AOP • Tomcat • …" at bounding box center [458, 201] width 504 height 24
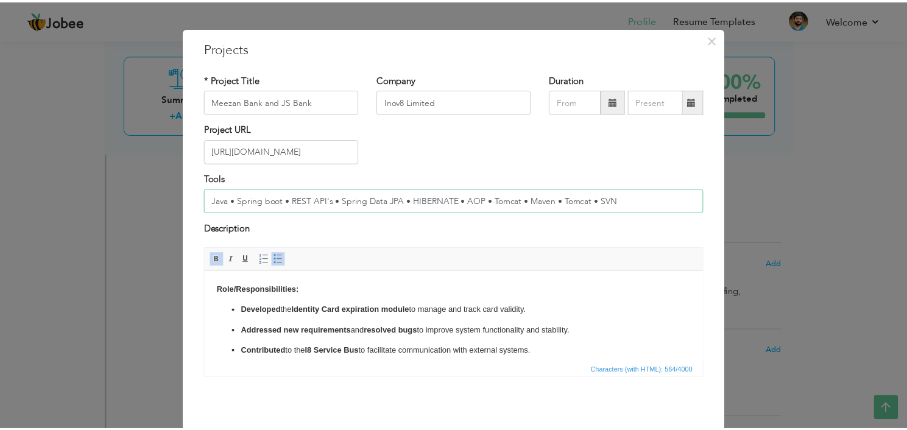
scroll to position [62, 0]
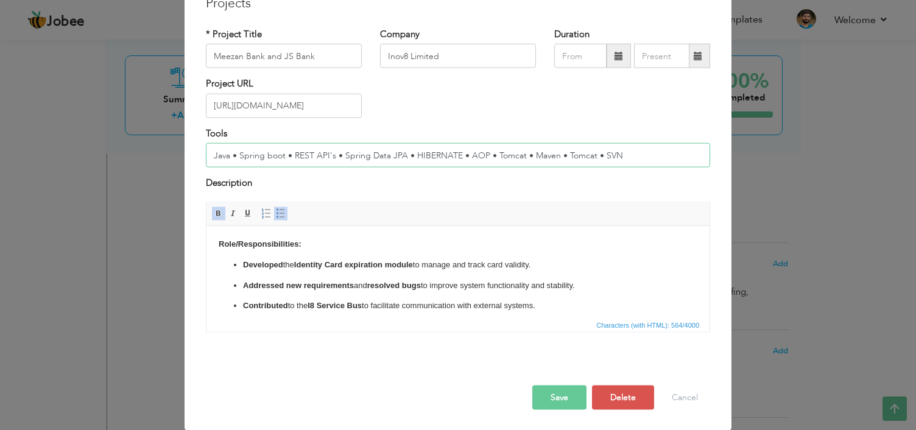
type input "Java • Spring boot • REST API's • Spring Data JPA • HIBERNATE • AOP • Tomcat • …"
click at [558, 393] on button "Save" at bounding box center [559, 397] width 54 height 24
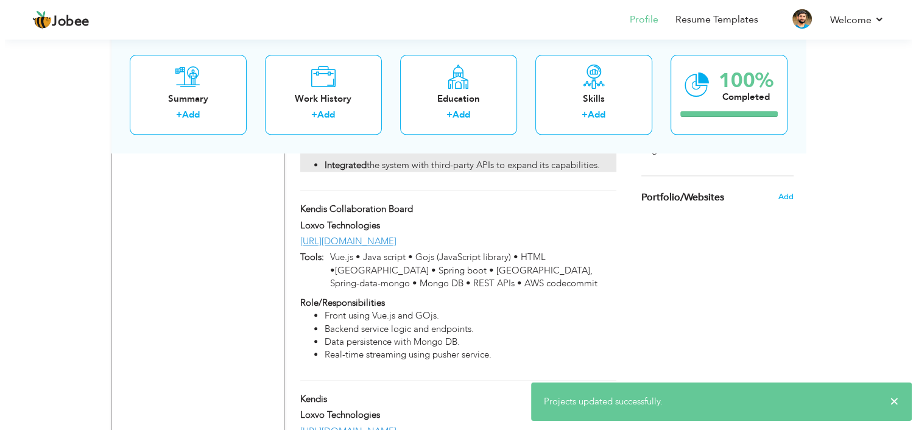
scroll to position [1272, 0]
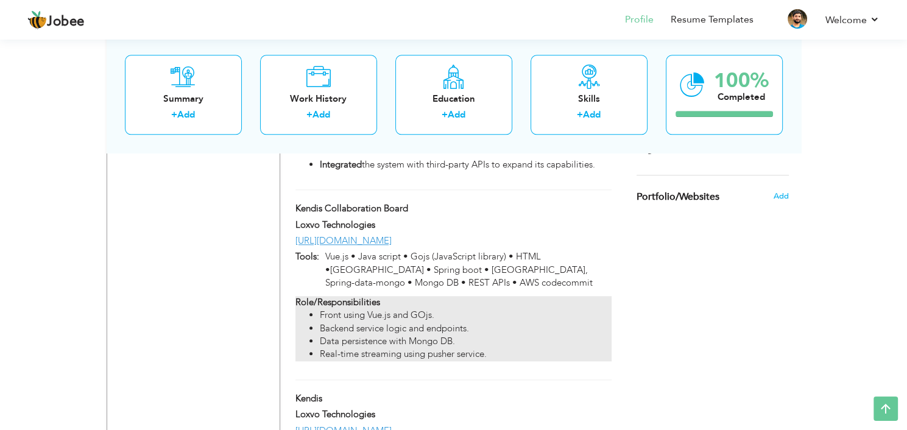
click at [580, 296] on div "Role/Responsibilities Front using Vue.js and GOjs. Backend service logic and en…" at bounding box center [453, 328] width 316 height 65
type input "Kendis Collaboration Board"
type input "Loxvo Technologies"
type input "https://kendis.io/"
type input "Vue.js • Java script • Gojs (JavaScript library) • HTML •Java • Spring boot • J…"
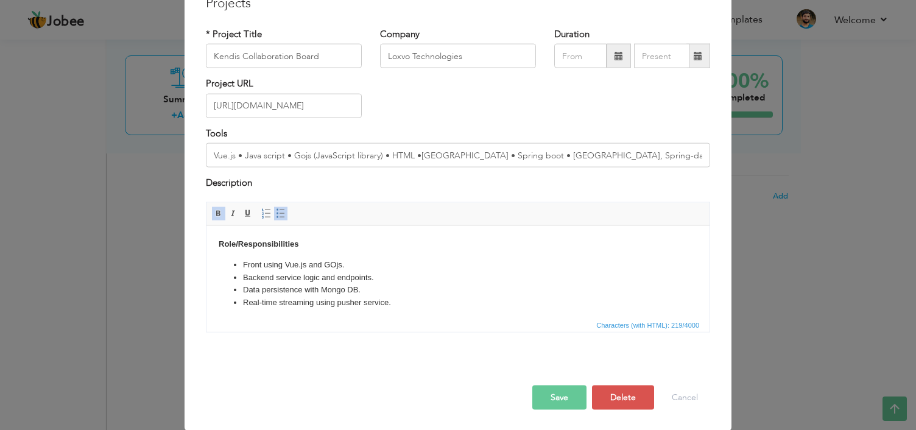
scroll to position [0, 0]
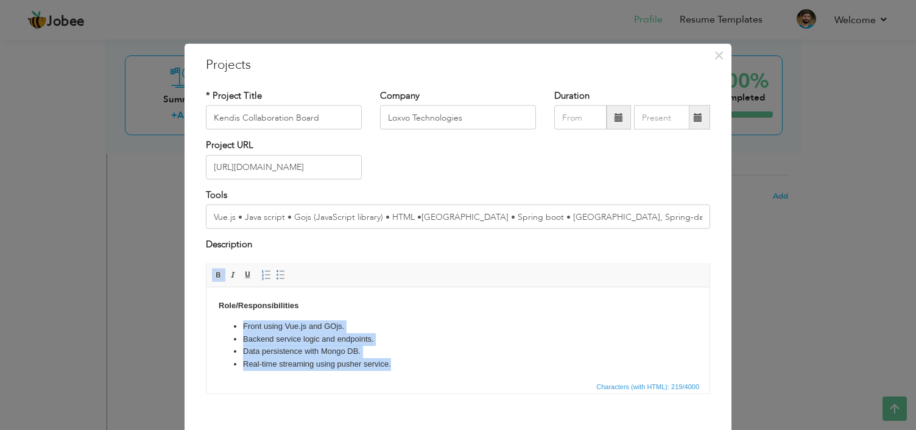
drag, startPoint x: 409, startPoint y: 370, endPoint x: 241, endPoint y: 319, distance: 175.0
click at [241, 320] on ul "Front using Vue.js and GOjs. Backend service logic and endpoints. Data persiste…" at bounding box center [458, 345] width 479 height 51
copy ul "Front using Vue.js and GOjs. Backend service logic and endpoints. Data persiste…"
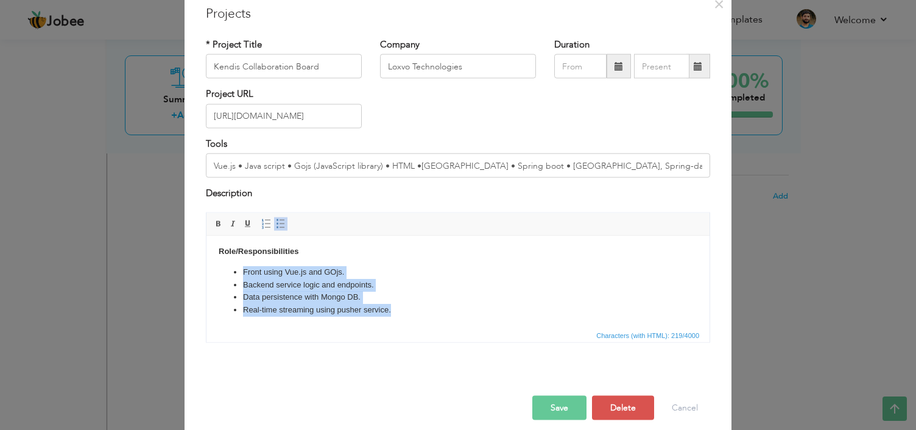
click at [412, 311] on li "Real-time streaming using pusher service." at bounding box center [458, 309] width 430 height 13
drag, startPoint x: 415, startPoint y: 312, endPoint x: 231, endPoint y: 273, distance: 188.0
click at [231, 273] on ul "Front using Vue.js and GOjs. Backend service logic and endpoints. Data persiste…" at bounding box center [458, 291] width 479 height 51
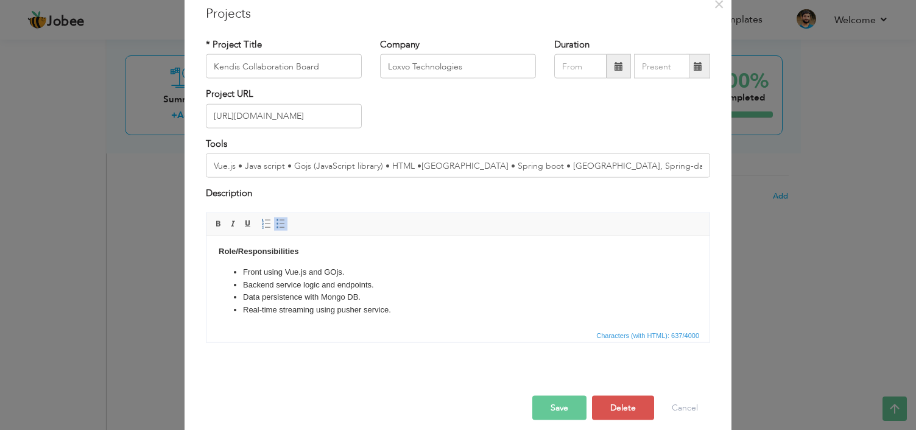
scroll to position [26, 0]
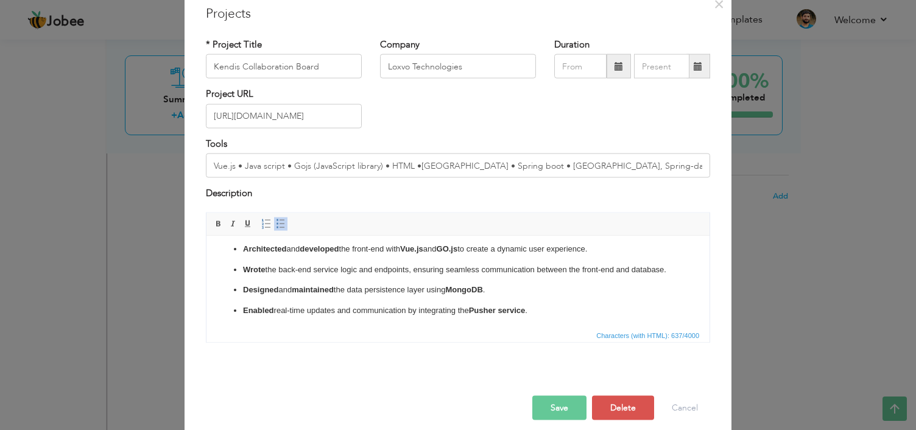
click at [290, 296] on p "Designed and maintained the data persistence layer using MongoDB ." at bounding box center [458, 289] width 430 height 13
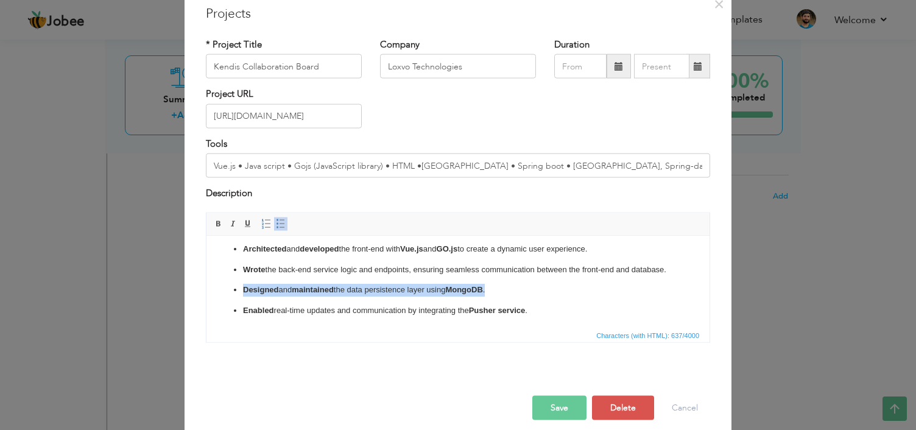
drag, startPoint x: 495, startPoint y: 306, endPoint x: 222, endPoint y: 304, distance: 272.9
click at [222, 304] on ul "Architected and developed the front-end with Vue.js and GO.js to create a dynam…" at bounding box center [458, 279] width 479 height 74
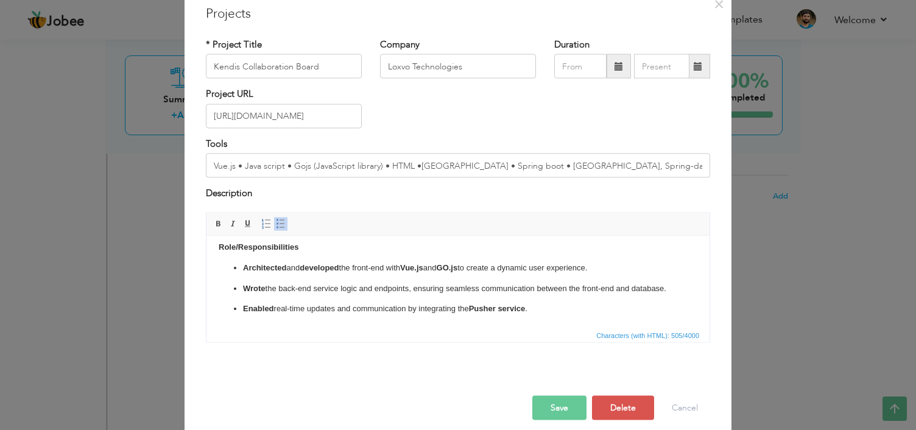
scroll to position [19, 0]
click at [548, 404] on button "Save" at bounding box center [559, 407] width 54 height 24
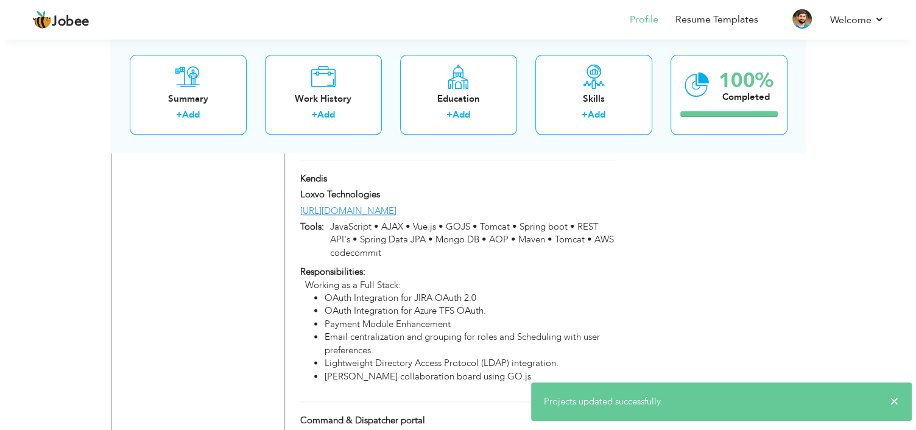
scroll to position [1530, 0]
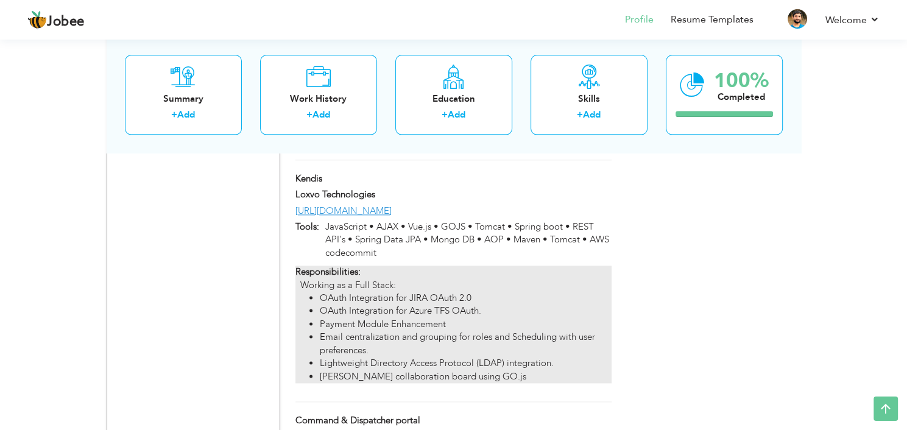
drag, startPoint x: 511, startPoint y: 344, endPoint x: 319, endPoint y: 259, distance: 210.0
click at [319, 292] on ul "OAuth Integration for JIRA OAuth 2.0 OAuth Integration for Azure TFS OAuth. Pay…" at bounding box center [453, 337] width 316 height 91
type input "Kendis"
type input "JavaScript • AJAX • Vue.js • GOJS • Tomcat • Spring boot • REST API's • Spring …"
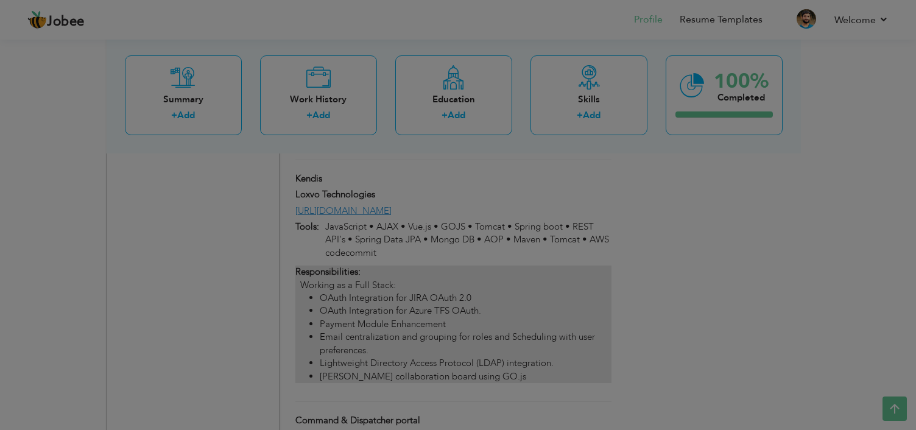
scroll to position [0, 0]
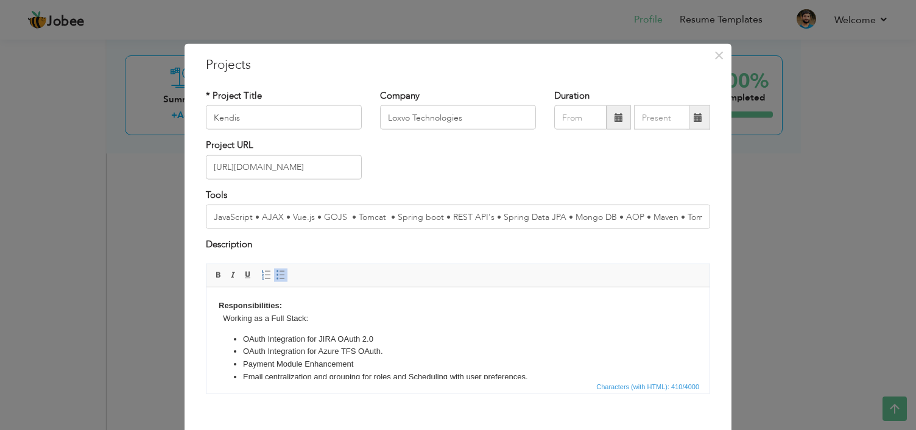
click at [319, 259] on div "Description" at bounding box center [458, 250] width 523 height 25
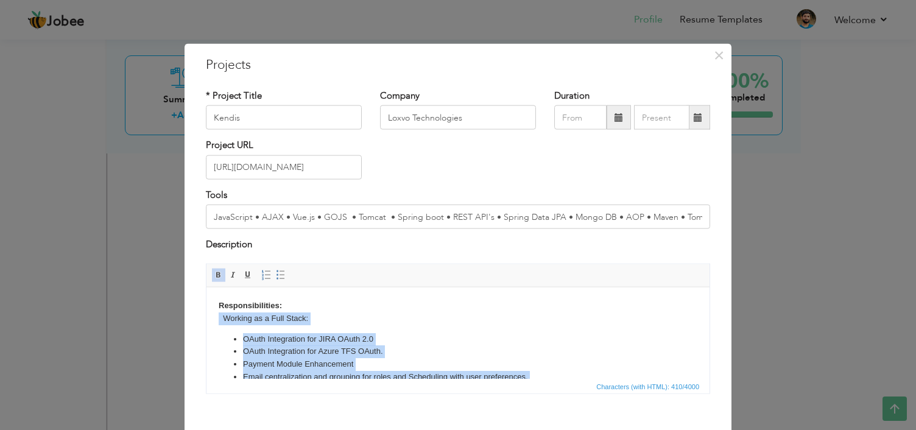
drag, startPoint x: 400, startPoint y: 361, endPoint x: 217, endPoint y: 319, distance: 187.5
click at [217, 319] on html "Responsibilities: Working as a Full Stack: OAuth Integration for JIRA OAuth 2.0…" at bounding box center [457, 353] width 503 height 133
copy body "Working as a Full Stack: OAuth Integration for JIRA OAuth 2.0 OAuth Integration…"
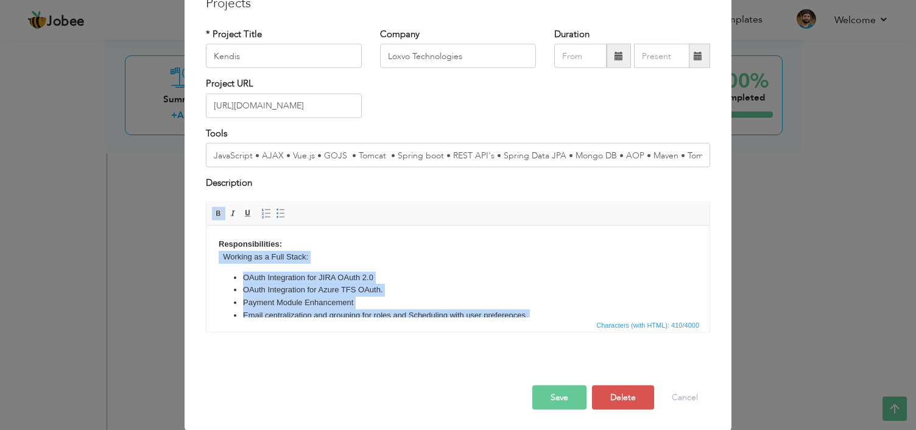
click at [375, 295] on li "OAuth Integration for Azure TFS OAuth." at bounding box center [458, 289] width 430 height 13
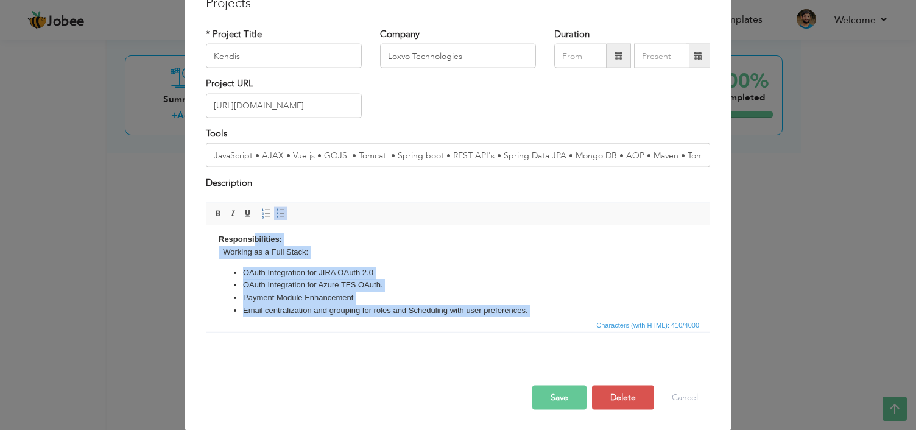
scroll to position [0, 0]
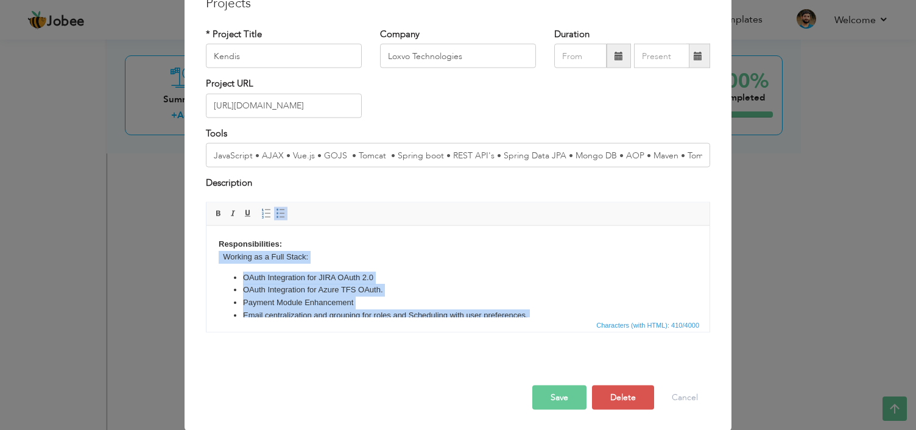
drag, startPoint x: 418, startPoint y: 303, endPoint x: 219, endPoint y: 259, distance: 203.9
click at [219, 259] on body "Responsibilities: Working as a Full Stack: OAuth Integration for JIRA OAuth 2.0…" at bounding box center [458, 292] width 479 height 109
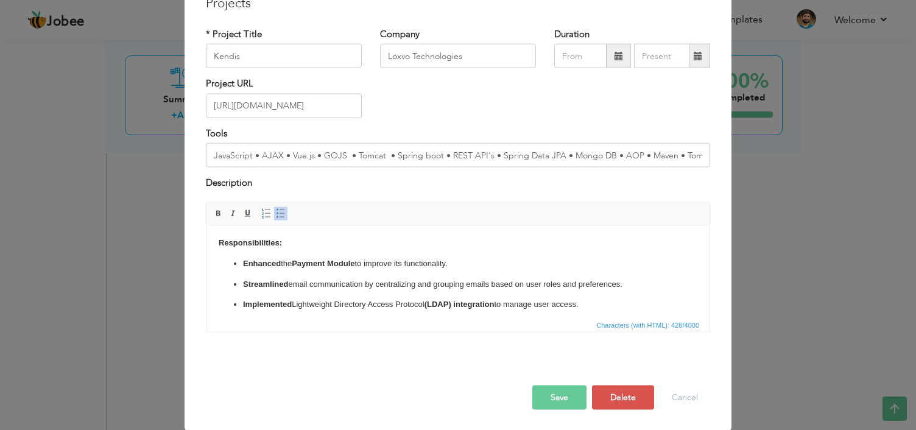
scroll to position [2, 0]
click at [243, 265] on strong "Enhanced" at bounding box center [262, 262] width 38 height 9
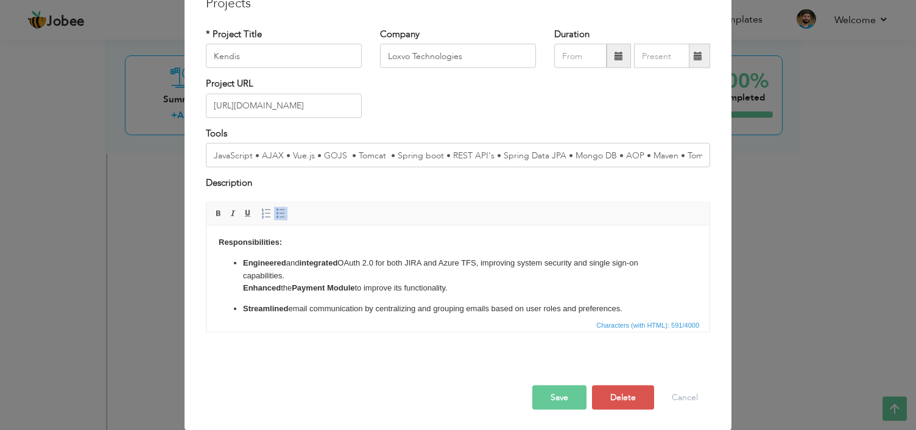
click at [243, 287] on strong "Enhanced" at bounding box center [262, 287] width 38 height 9
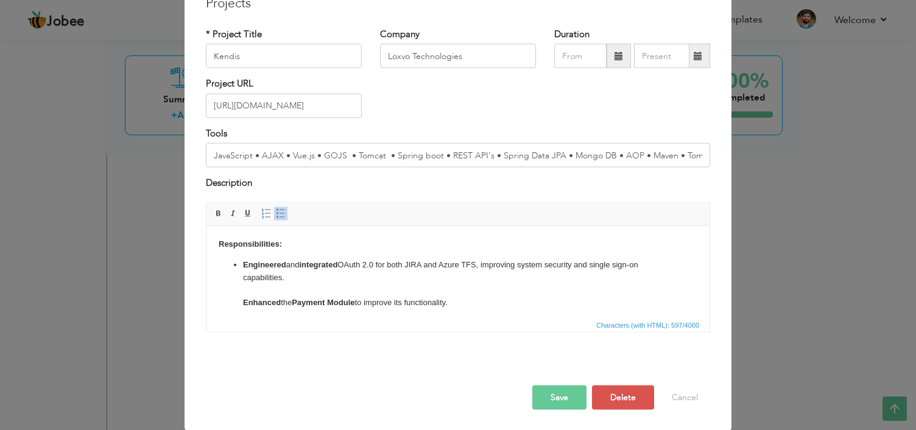
scroll to position [0, 0]
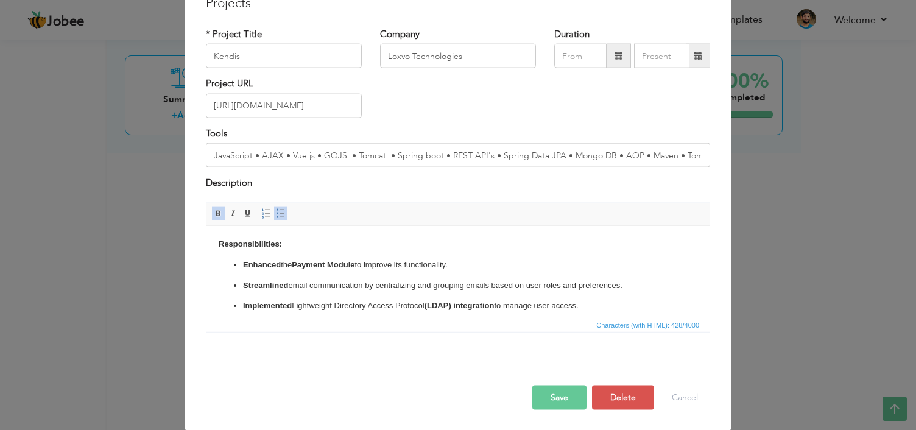
click at [291, 242] on body "Responsibilities: Enhanced the Payment Module to improve its functionality. Str…" at bounding box center [458, 275] width 479 height 74
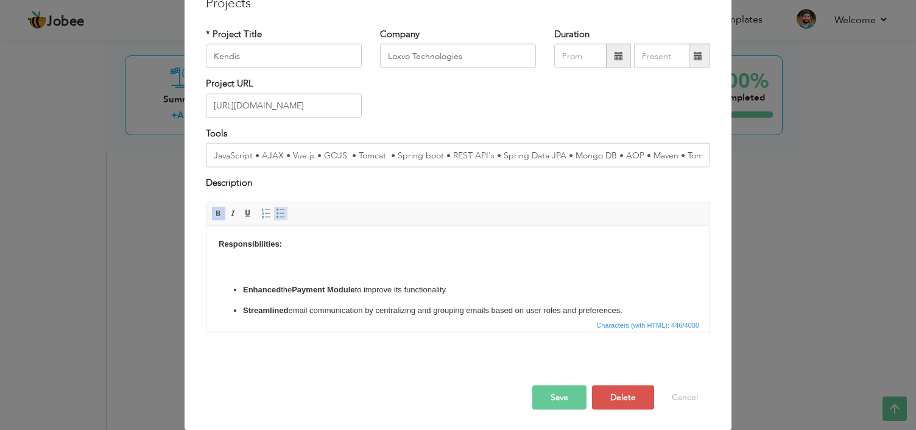
click at [276, 217] on span at bounding box center [281, 213] width 10 height 10
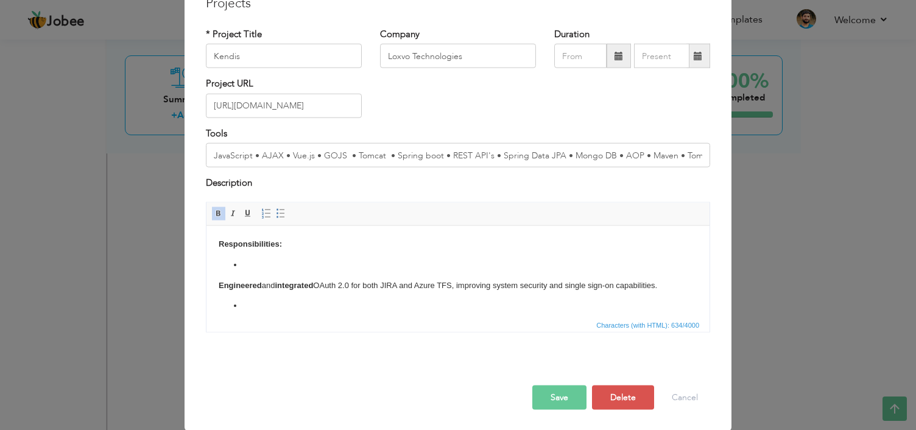
click at [216, 287] on html "Responsibilities: Engineered and integrated OAuth 2.0 for both JIRA and Azure T…" at bounding box center [457, 305] width 503 height 161
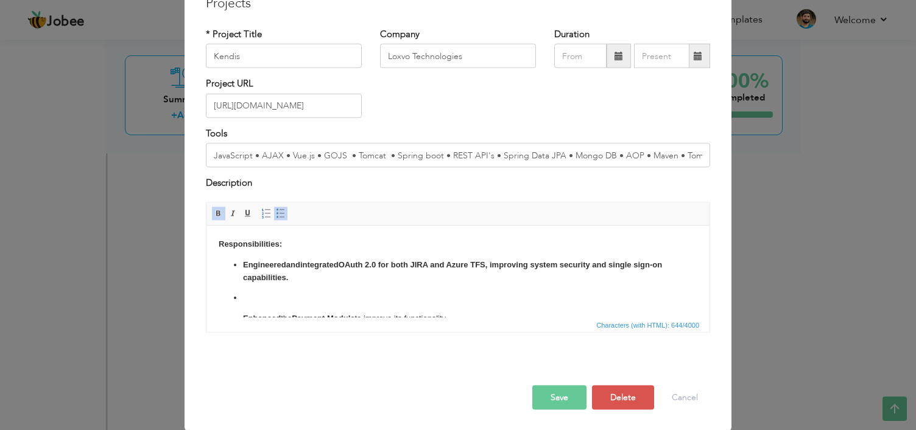
click at [269, 303] on li at bounding box center [458, 297] width 430 height 13
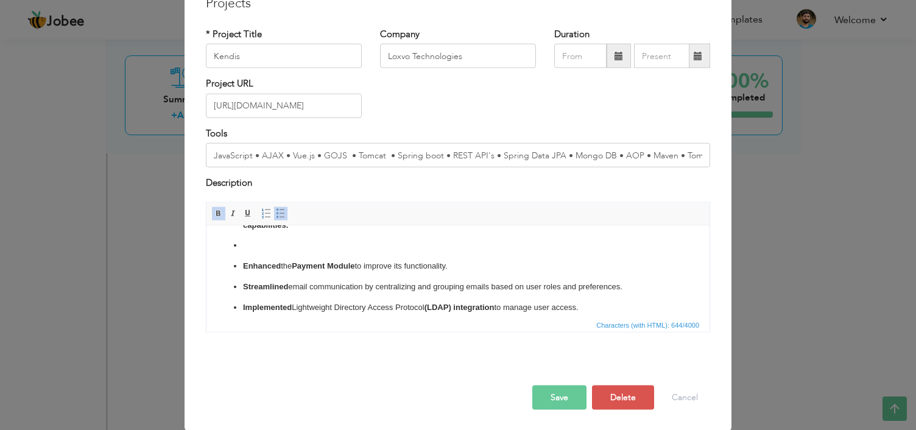
scroll to position [61, 0]
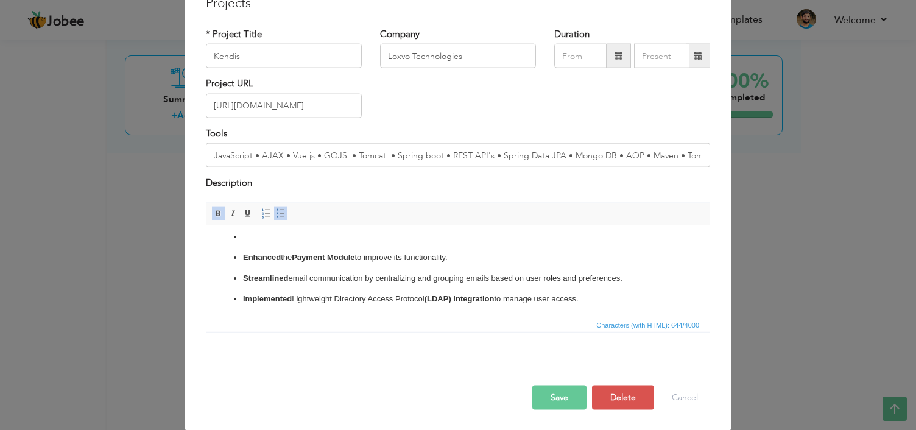
click at [269, 291] on ul "Enhanced the Payment Module to improve its functionality. Streamlined email com…" at bounding box center [458, 278] width 479 height 54
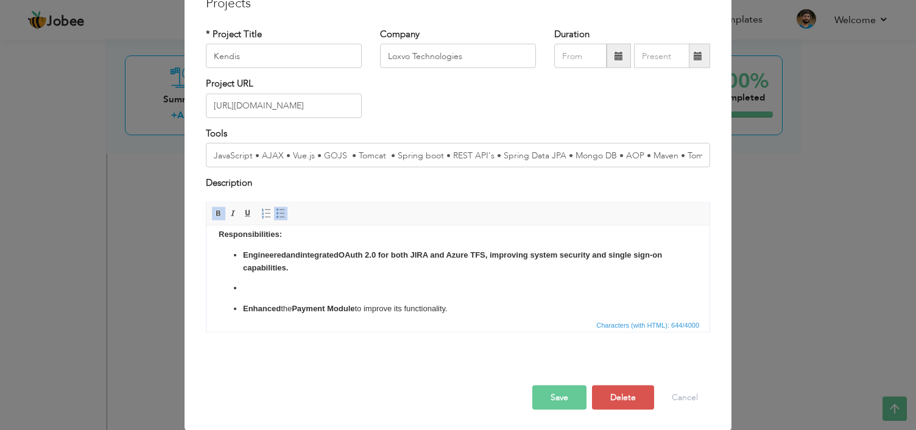
scroll to position [9, 0]
click at [261, 297] on body "Responsibilities: Engineered and integrated OAuth 2.0 for both JIRA and Azure T…" at bounding box center [458, 292] width 479 height 129
click at [272, 284] on li at bounding box center [458, 288] width 430 height 13
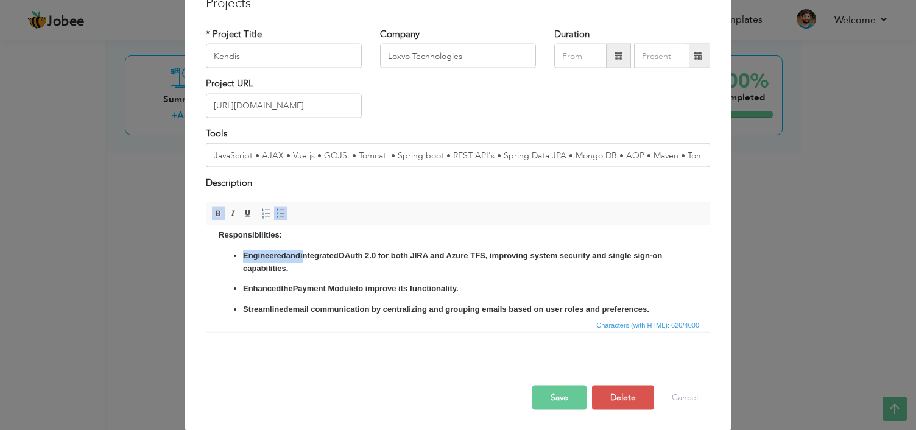
drag, startPoint x: 312, startPoint y: 256, endPoint x: 244, endPoint y: 258, distance: 68.9
click at [244, 258] on li "Engineered and integrated OAuth 2.0 for both JIRA and Azure TFS, improving syst…" at bounding box center [458, 262] width 430 height 26
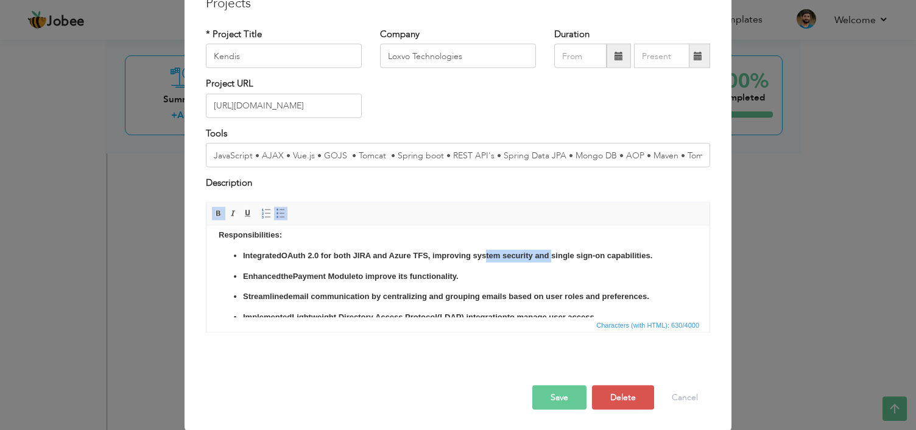
drag, startPoint x: 559, startPoint y: 256, endPoint x: 491, endPoint y: 261, distance: 68.4
click at [491, 261] on ul "Integrated OAuth 2.0 for both JIRA and Azure TFS, improving system security and…" at bounding box center [458, 286] width 479 height 74
drag, startPoint x: 667, startPoint y: 255, endPoint x: 242, endPoint y: 254, distance: 424.5
click at [242, 254] on ul "Integrated OAuth 2.0 for both JIRA and Azure TFS, improving system security and…" at bounding box center [458, 286] width 479 height 74
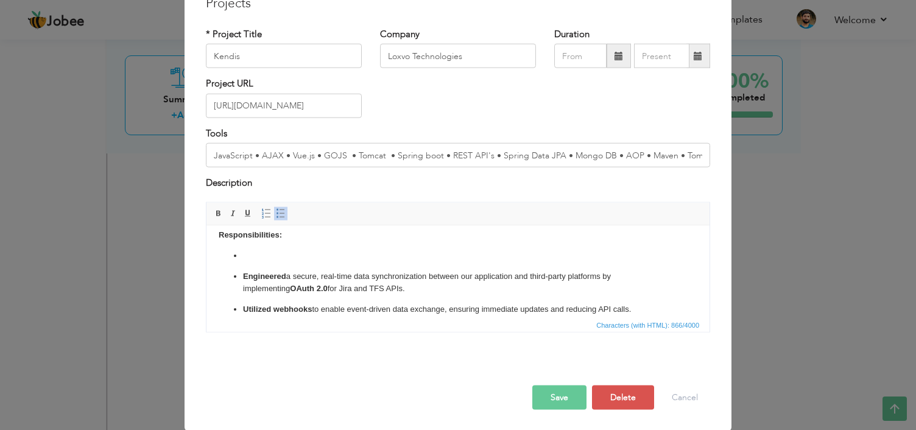
click at [245, 264] on body "Responsibilities: Engineered a secure, real-time data synchronization between o…" at bounding box center [458, 312] width 479 height 169
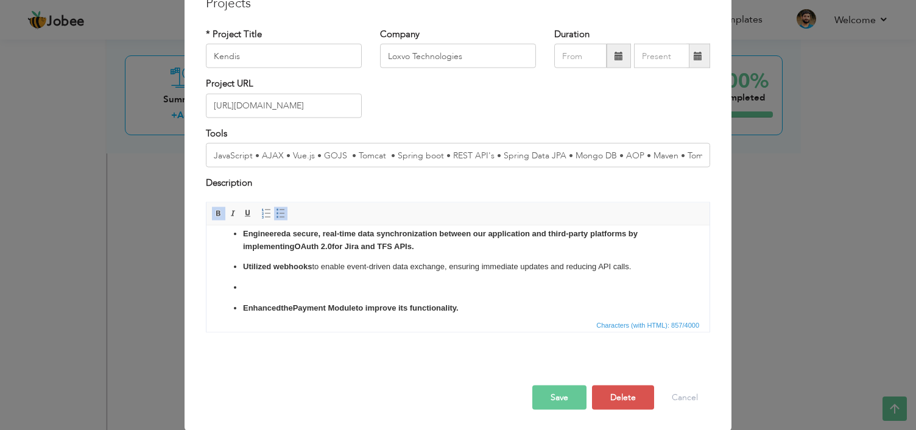
scroll to position [32, 0]
click at [300, 282] on li at bounding box center [458, 286] width 430 height 13
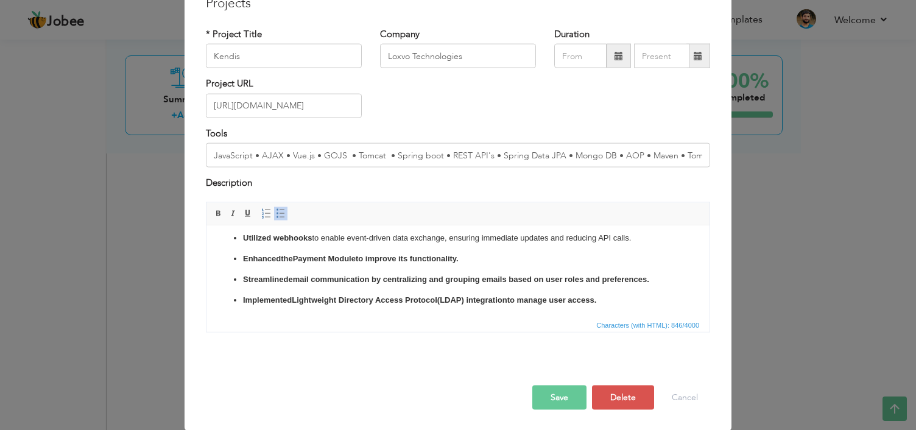
scroll to position [61, 0]
click at [283, 300] on strong "Implemented" at bounding box center [267, 298] width 49 height 9
click at [497, 304] on p "Implemented Lightweight Directory Access Protocol (LDAP) integration to manage …" at bounding box center [458, 298] width 430 height 13
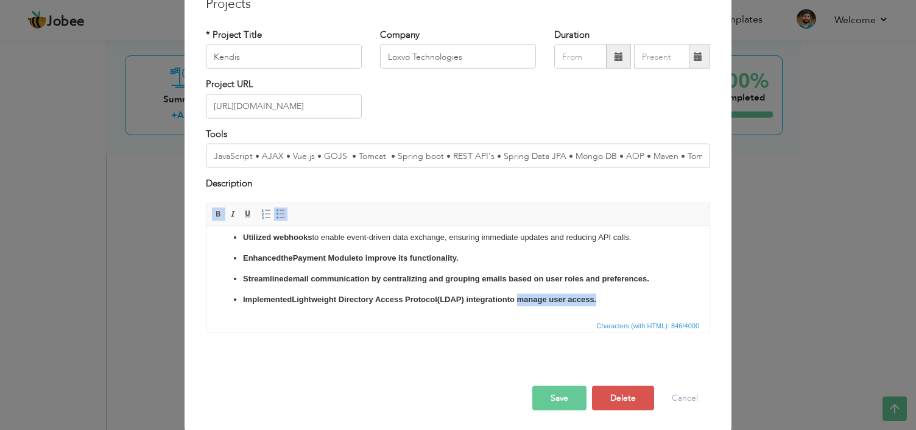
drag, startPoint x: 618, startPoint y: 300, endPoint x: 540, endPoint y: 297, distance: 78.0
click at [540, 297] on p "Implemented Lightweight Directory Access Protocol (LDAP) integration to manage …" at bounding box center [458, 299] width 430 height 13
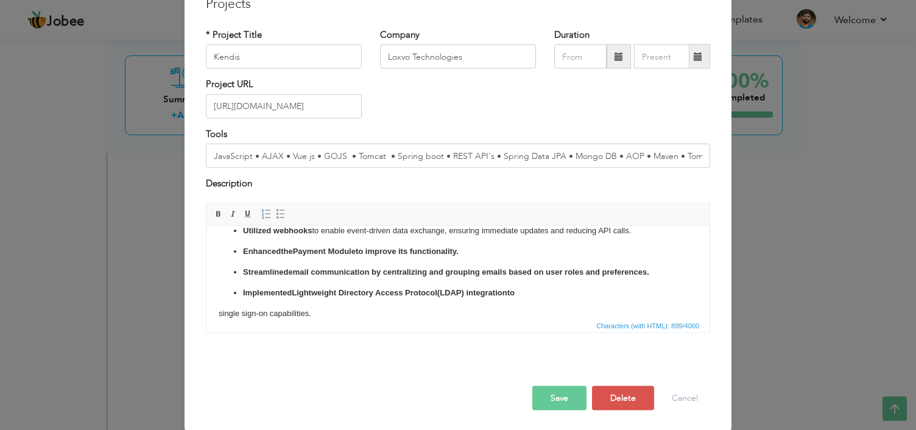
click at [219, 314] on body "Responsibilities: Engineered a secure, real-time data synchronization between o…" at bounding box center [458, 255] width 479 height 169
click at [580, 297] on p "Implemented Lightweight Directory Access Protocol (LDAP) integration to single …" at bounding box center [458, 292] width 430 height 13
drag, startPoint x: 637, startPoint y: 292, endPoint x: 530, endPoint y: 290, distance: 107.2
click at [530, 290] on p "Implemented Lightweight Directory Access Protocol (LDAP) integration to single …" at bounding box center [458, 292] width 430 height 13
click at [666, 297] on ul "Enhanced the Payment Module to improve its functionality. Streamlined email com…" at bounding box center [458, 272] width 479 height 54
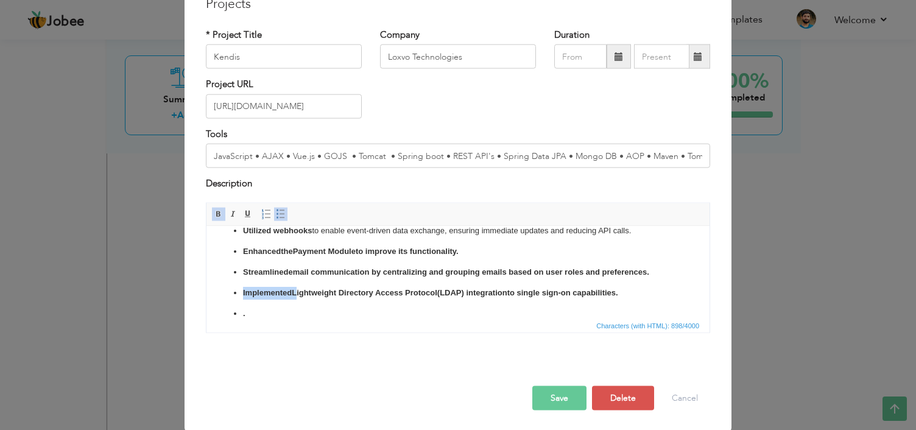
click at [666, 297] on ul "Enhanced the Payment Module to improve its functionality. Streamlined email com…" at bounding box center [458, 272] width 479 height 54
drag, startPoint x: 531, startPoint y: 293, endPoint x: 648, endPoint y: 294, distance: 116.9
click at [648, 294] on p "Implemented Lightweight Directory Access Protocol (LDAP) integration to single …" at bounding box center [458, 292] width 430 height 13
click at [216, 211] on span at bounding box center [219, 214] width 10 height 10
click at [470, 287] on strong "(LDAP) integration" at bounding box center [472, 291] width 70 height 9
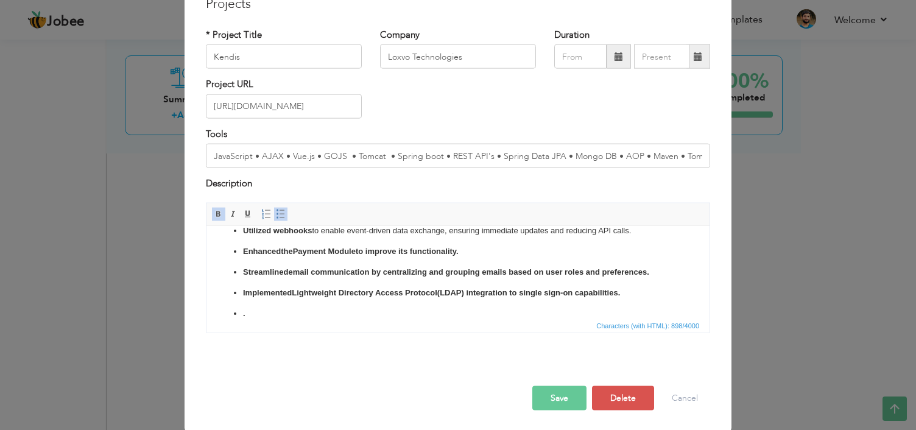
click at [563, 231] on p "Utilized webhooks to enable event-driven data exchange, ensuring immediate upda…" at bounding box center [458, 230] width 430 height 13
click at [565, 292] on p "Implemented Lightweight Directory Access Protocol (LDAP) integration to single …" at bounding box center [458, 292] width 430 height 13
click at [556, 292] on p "Implemented Lightweight Directory Access Protocol (LDAP) integration to single …" at bounding box center [458, 292] width 430 height 13
click at [552, 292] on p "Implemented Lightweight Directory Access Protocol (LDAP) integration to single …" at bounding box center [458, 292] width 430 height 13
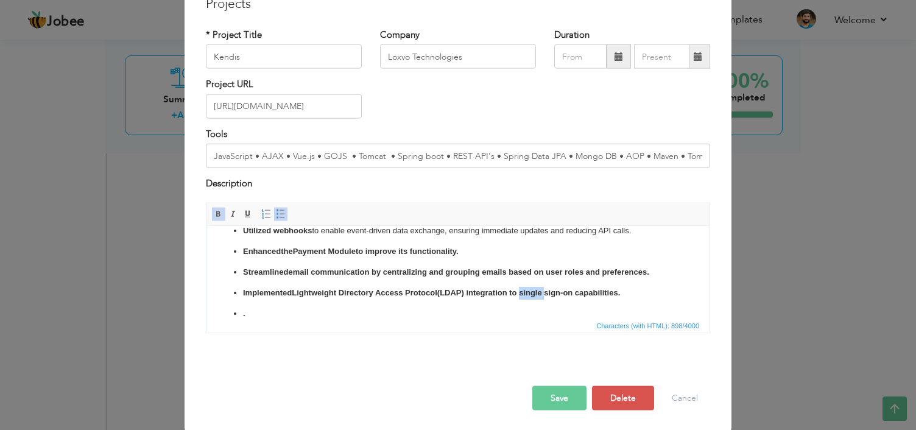
click at [214, 210] on span at bounding box center [219, 214] width 10 height 10
click at [214, 215] on span at bounding box center [219, 214] width 10 height 10
click at [563, 301] on body "Responsibilities: Engineered a secure, real-time data synchronization between o…" at bounding box center [458, 245] width 479 height 149
click at [552, 295] on p "Implemented Lightweight Directory Access Protocol (LDAP) integration to single …" at bounding box center [458, 292] width 430 height 13
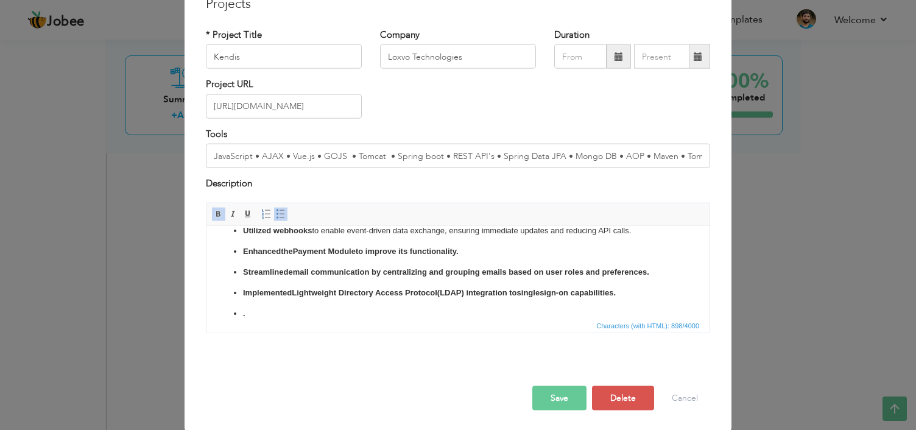
click at [648, 299] on body "Responsibilities: Engineered a secure, real-time data synchronization between o…" at bounding box center [458, 245] width 479 height 149
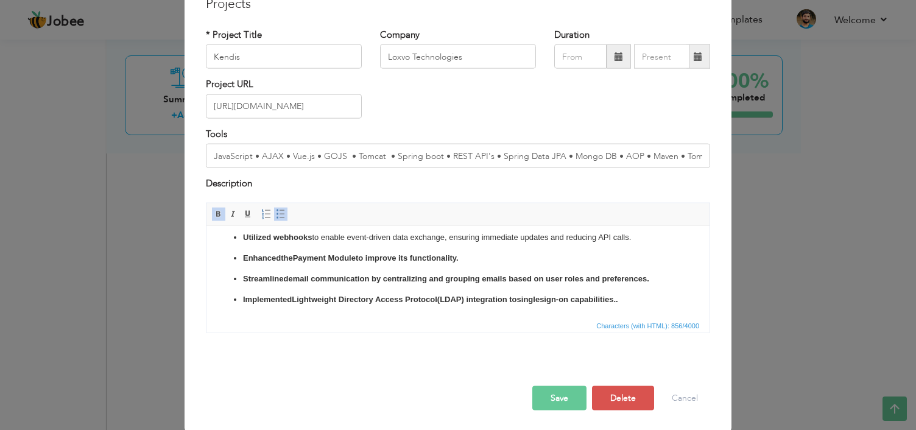
scroll to position [61, 0]
click at [569, 392] on button "Save" at bounding box center [559, 398] width 54 height 24
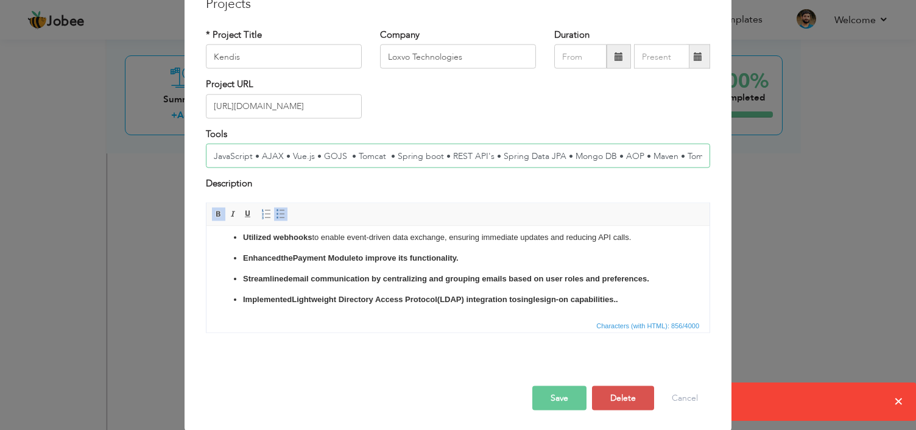
click at [689, 157] on input "JavaScript • AJAX • Vue.js • GOJS • Tomcat • Spring boot • REST API's • Spring …" at bounding box center [458, 156] width 504 height 24
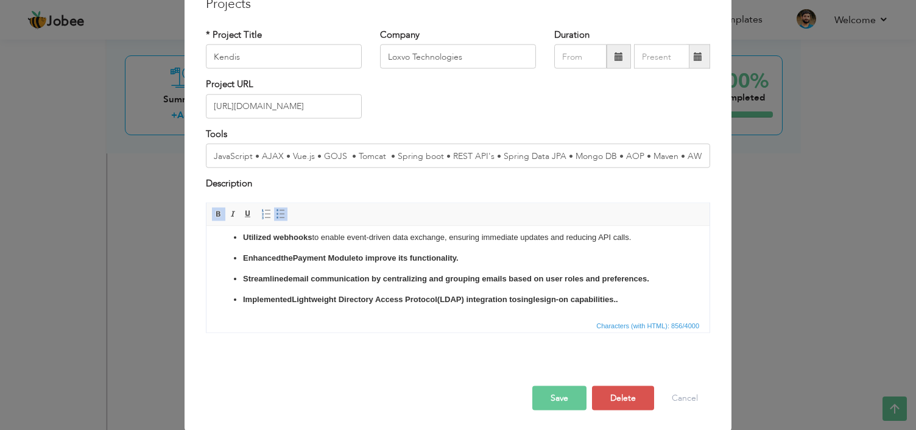
click at [555, 395] on button "Save" at bounding box center [559, 398] width 54 height 24
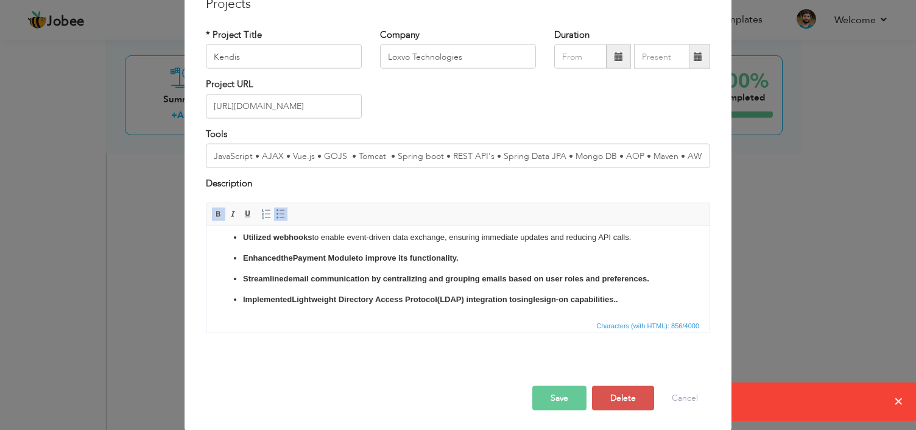
click at [896, 401] on div "× Projects * Project Title Kendis Company Loxvo Technologies Duration" at bounding box center [458, 215] width 916 height 430
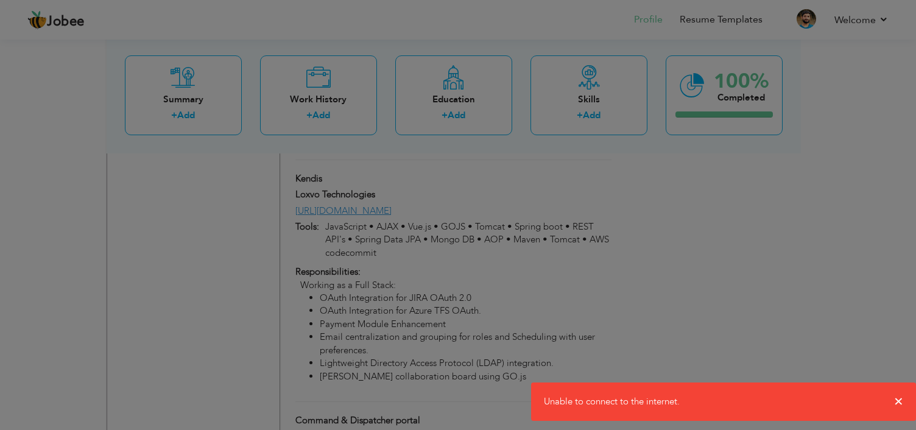
scroll to position [0, 0]
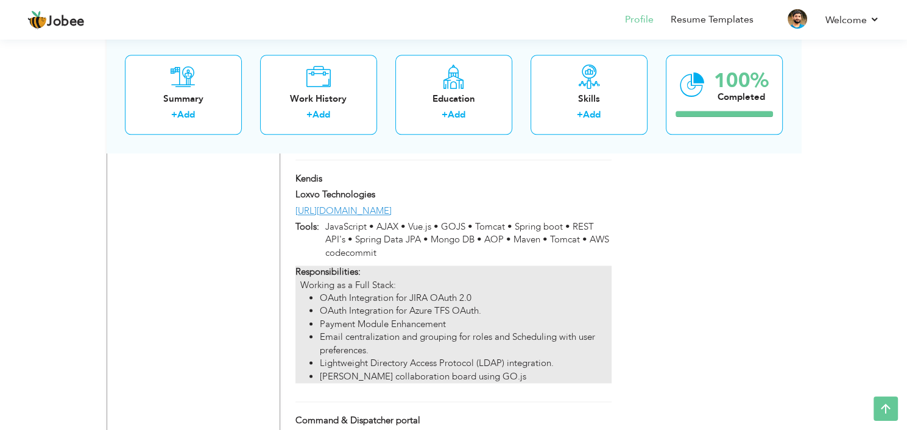
click at [431, 331] on li "Email centralization and grouping for roles and Scheduling with user preference…" at bounding box center [465, 344] width 291 height 26
type input "JavaScript • AJAX • Vue.js • GOJS • Tomcat • Spring boot • REST API's • Spring …"
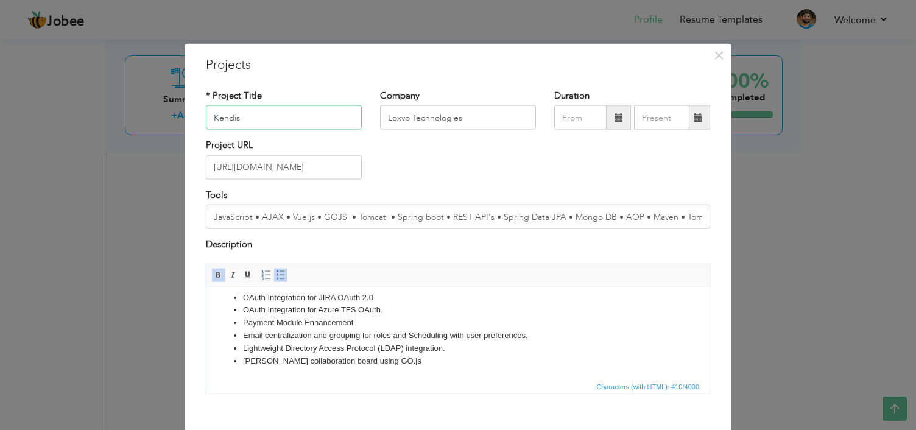
scroll to position [41, 0]
click at [474, 370] on html "Responsibilities: Working as a Full Stack: OAuth Integration for JIRA OAuth 2.0…" at bounding box center [457, 311] width 503 height 133
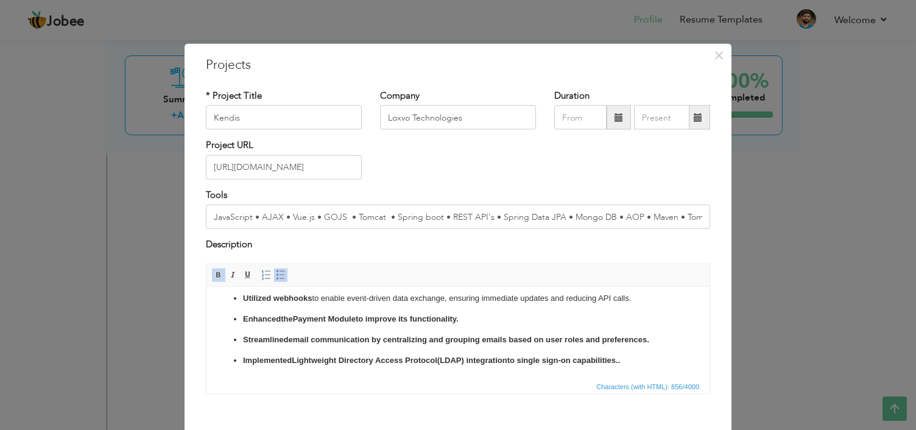
scroll to position [62, 0]
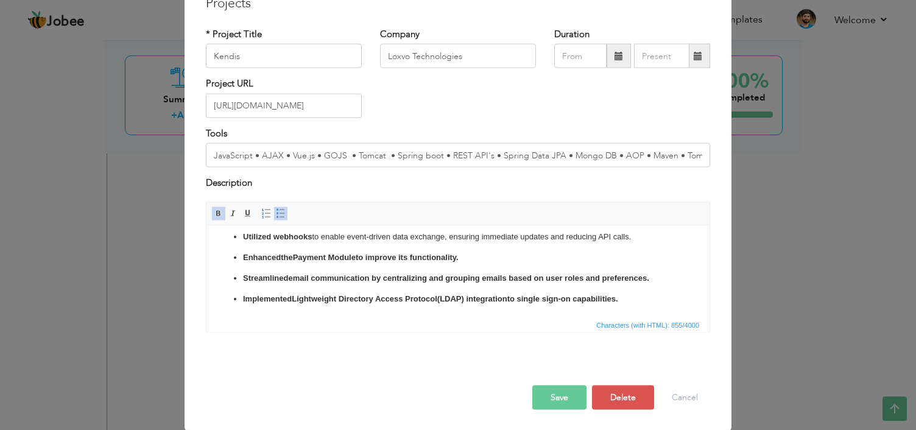
click at [555, 401] on button "Save" at bounding box center [559, 397] width 54 height 24
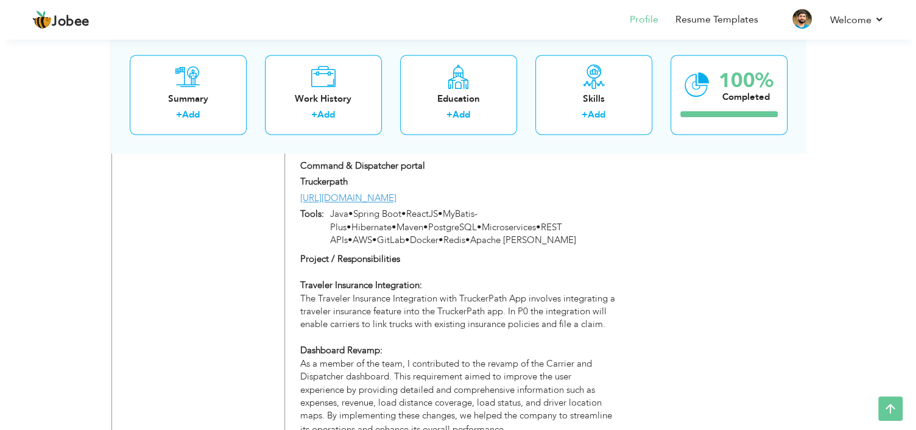
scroll to position [1835, 0]
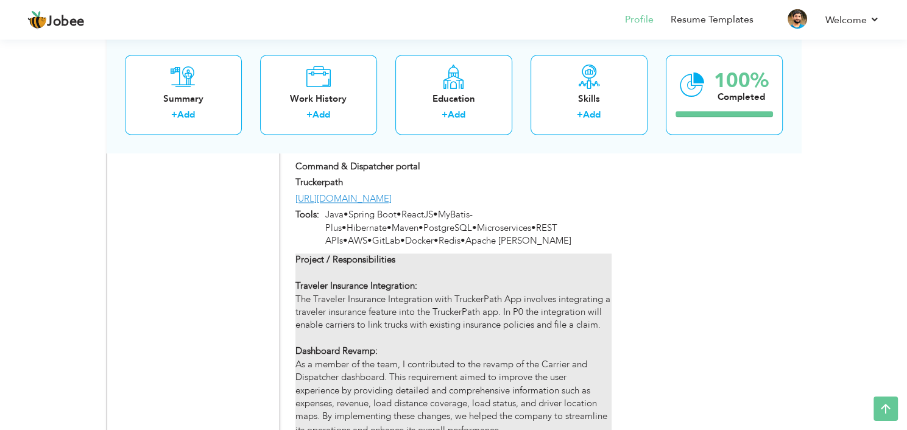
click at [548, 280] on div "Project / Responsibilities Traveler Insurance Integration: The Traveler Insuran…" at bounding box center [453, 370] width 316 height 235
type input "Command & Dispatcher portal"
type input "Truckerpath"
type input "https://truckerpath.com/"
type input "Java•Spring Boot•ReactJS•MyBatis-Plus•Hibernate•Maven•PostgreSQL•Microservices•…"
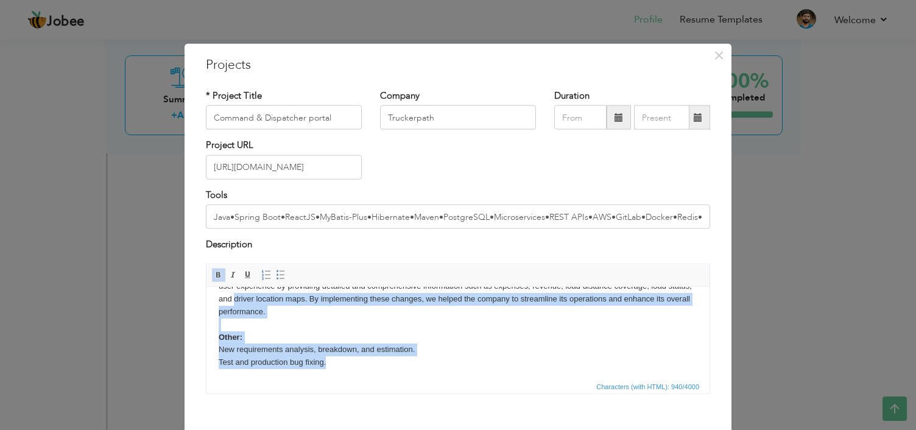
scroll to position [0, 0]
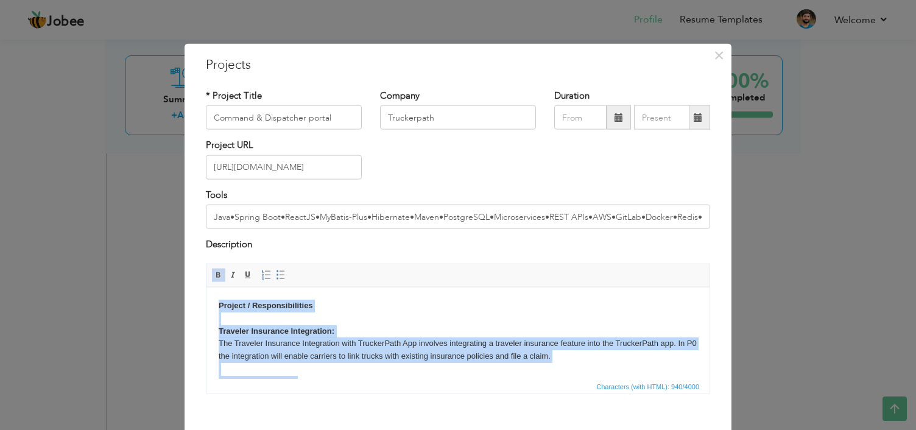
drag, startPoint x: 347, startPoint y: 361, endPoint x: 195, endPoint y: 308, distance: 160.5
click at [206, 308] on html "Project / Responsibilities Traveler Insurance Integration: The Traveler Insuran…" at bounding box center [457, 394] width 503 height 214
copy body "Project / Responsibilities Traveler Insurance Integration: The Traveler Insuran…"
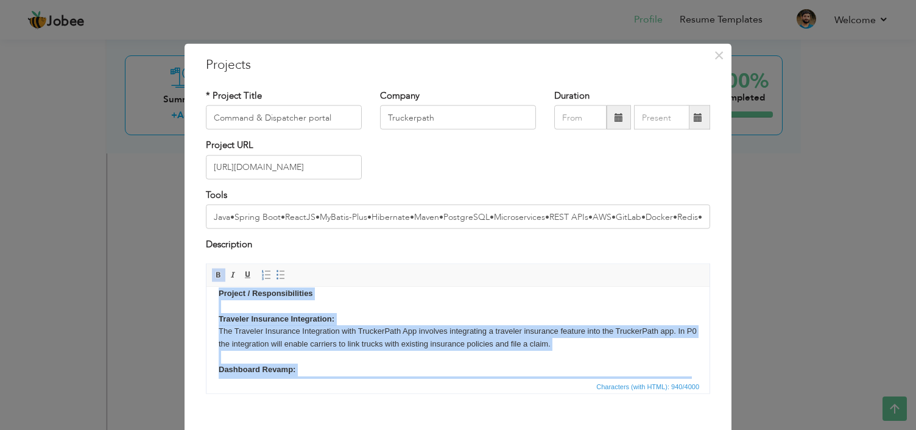
click at [373, 295] on html "Project / Responsibilities Traveler Insurance Integration: The Traveler Insuran…" at bounding box center [457, 382] width 503 height 214
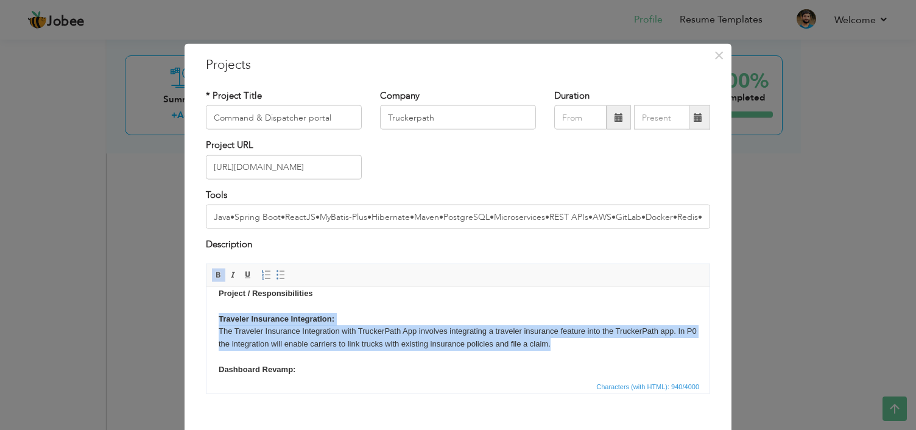
drag, startPoint x: 575, startPoint y: 345, endPoint x: 213, endPoint y: 322, distance: 362.6
click at [213, 322] on html "Project / Responsibilities Traveler Insurance Integration: The Traveler Insuran…" at bounding box center [457, 382] width 503 height 214
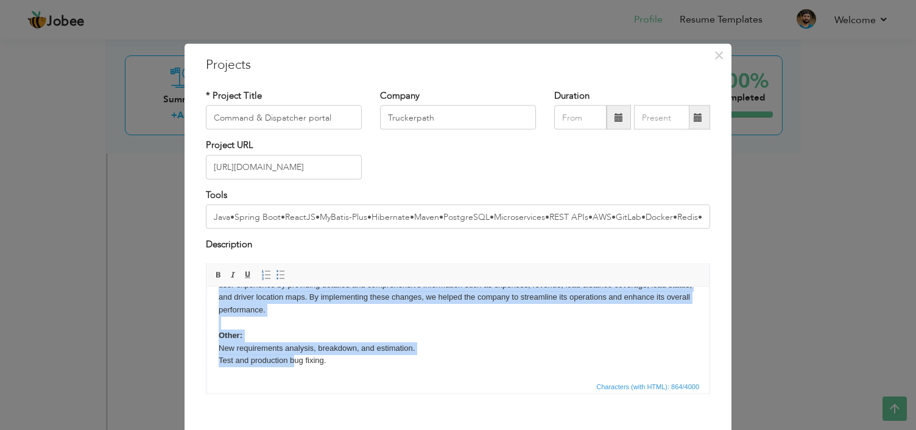
scroll to position [62, 0]
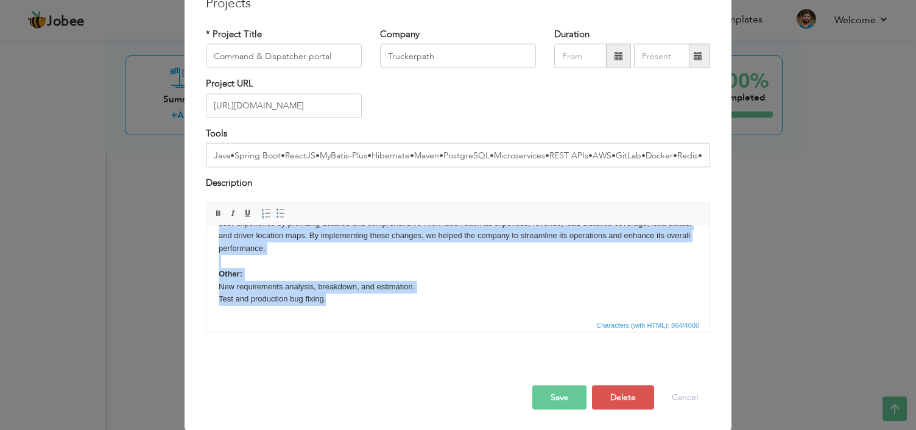
drag, startPoint x: 213, startPoint y: 284, endPoint x: 629, endPoint y: 615, distance: 531.5
click at [427, 317] on html "Project / Responsibilities Led the development of the Traveler Insurance Integr…" at bounding box center [457, 217] width 503 height 202
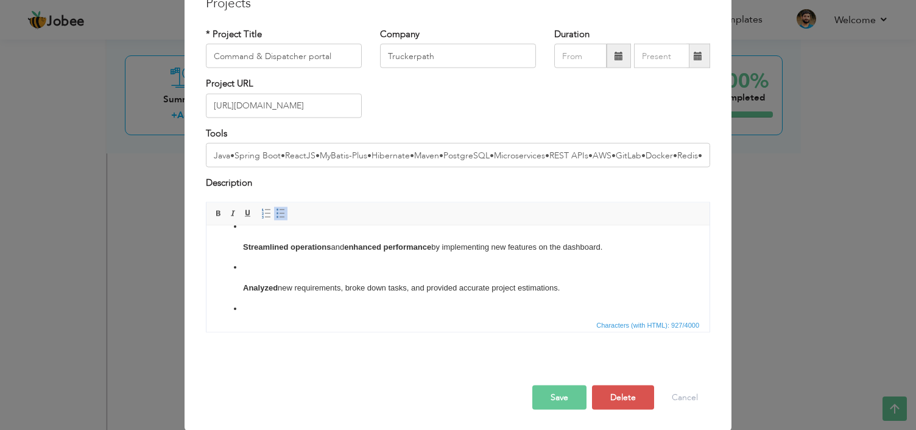
scroll to position [126, 0]
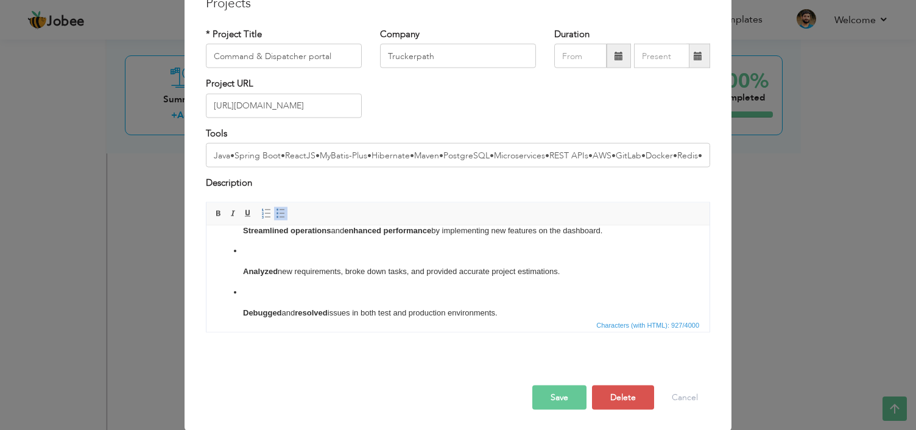
click ul "Contributed to the revamp of the Carrier and Dispatcher dashboard , which impro…"
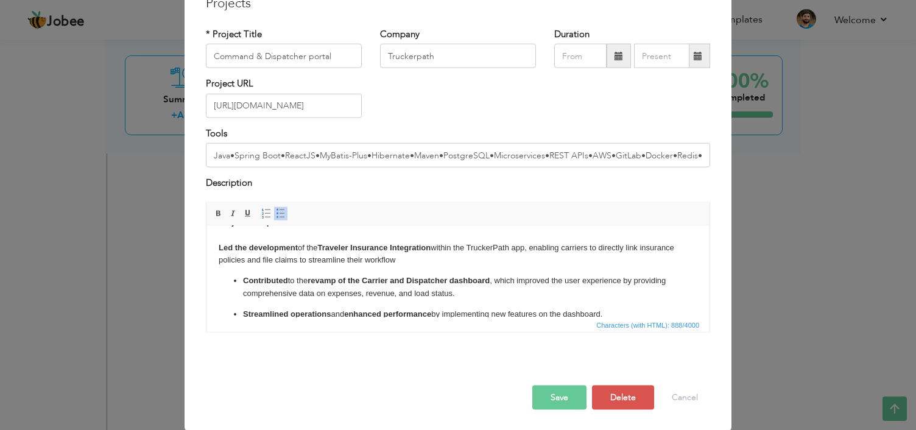
scroll to position [5, 0]
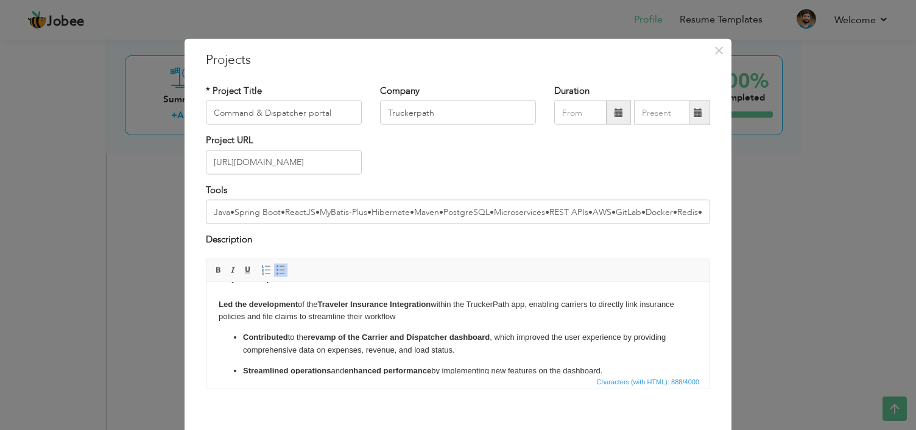
click at [219, 306] on strong "Led the development" at bounding box center [258, 303] width 79 height 9
click at [276, 273] on span at bounding box center [281, 270] width 10 height 10
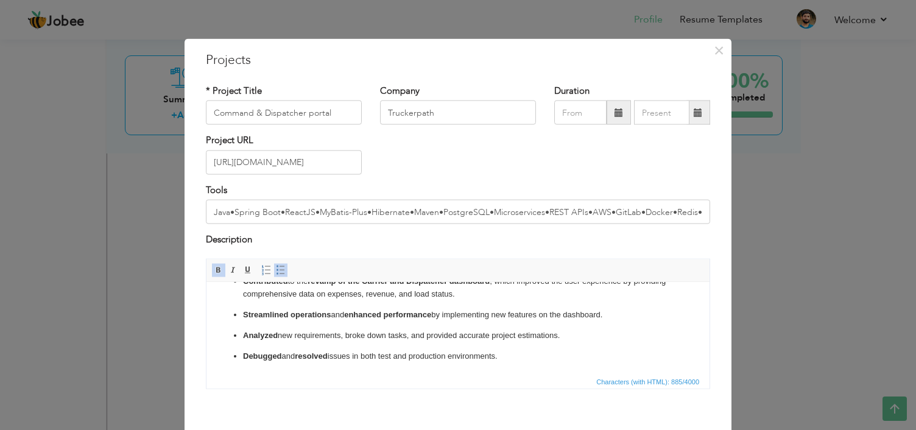
scroll to position [62, 0]
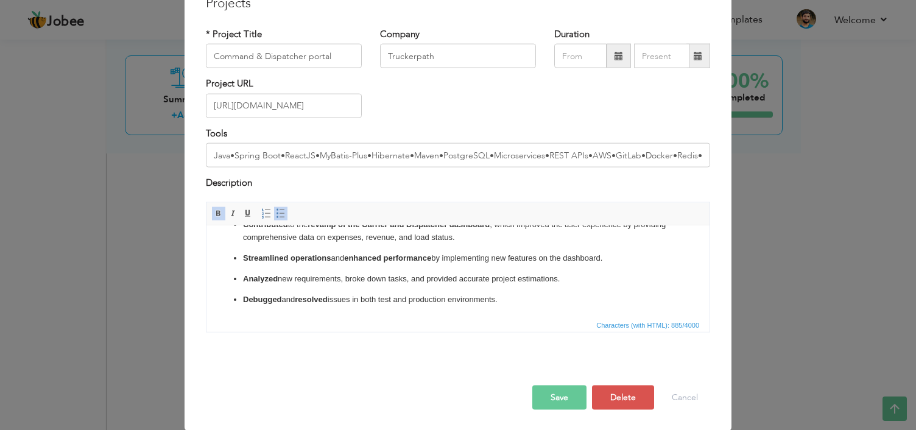
click at [547, 393] on button "Save" at bounding box center [559, 397] width 54 height 24
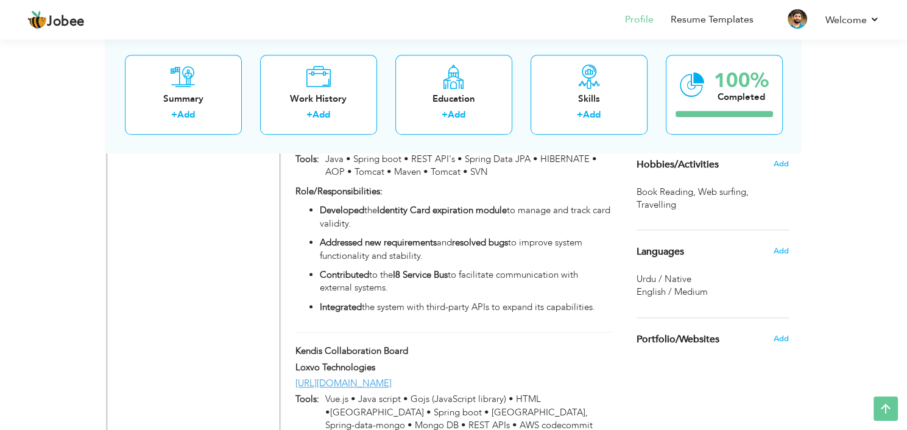
scroll to position [1129, 0]
click at [681, 291] on span "English / Medium" at bounding box center [671, 292] width 71 height 12
click at [655, 278] on span "Urdu / Native" at bounding box center [663, 279] width 55 height 12
click at [778, 247] on span "Add" at bounding box center [780, 251] width 16 height 11
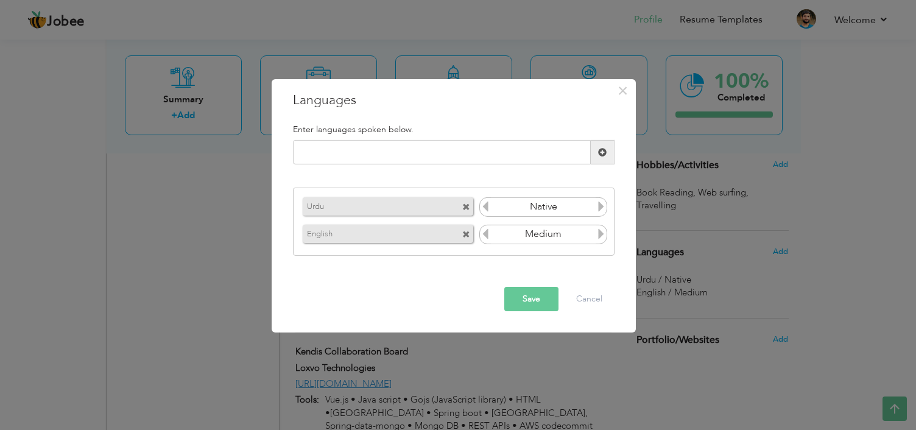
click at [601, 234] on icon at bounding box center [601, 233] width 11 height 11
click at [485, 234] on icon at bounding box center [485, 233] width 11 height 11
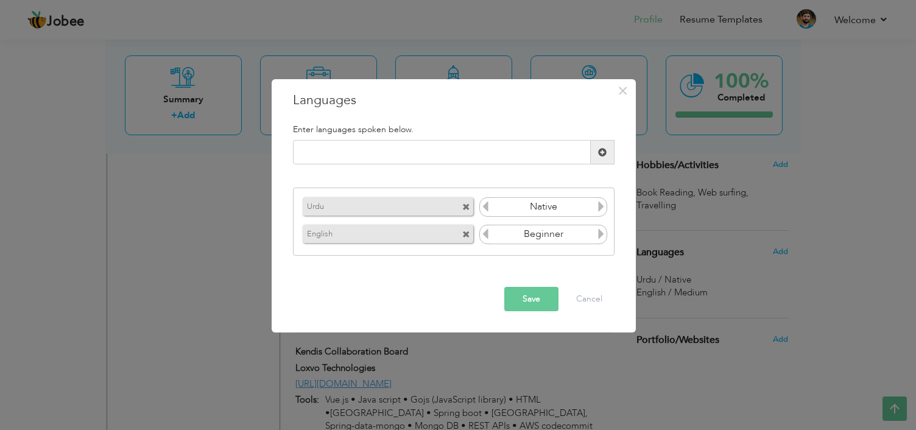
click at [604, 234] on icon at bounding box center [601, 233] width 11 height 11
click at [620, 91] on span "×" at bounding box center [623, 91] width 10 height 22
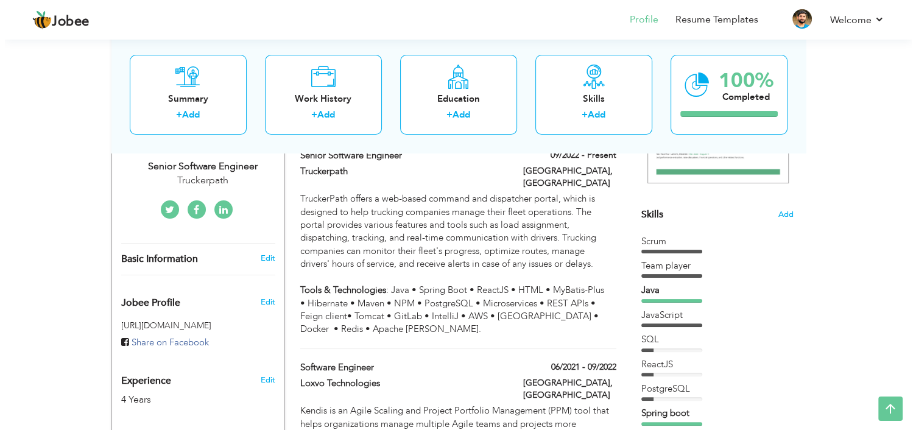
scroll to position [291, 0]
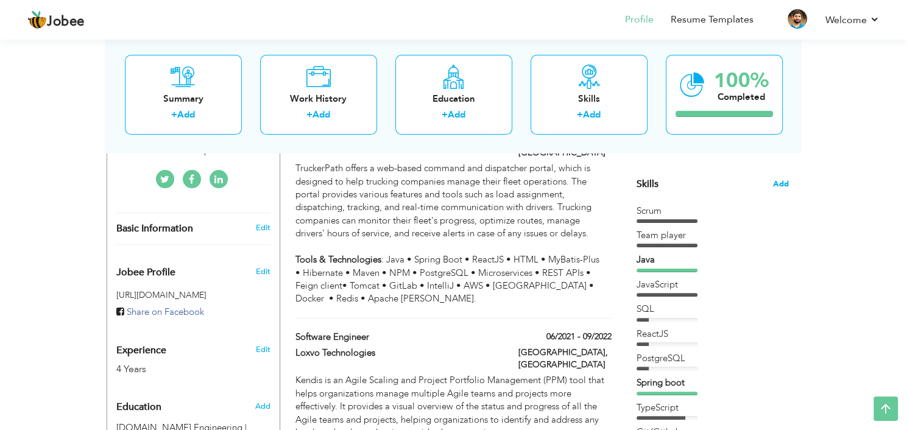
click at [780, 182] on span "Add" at bounding box center [781, 184] width 16 height 12
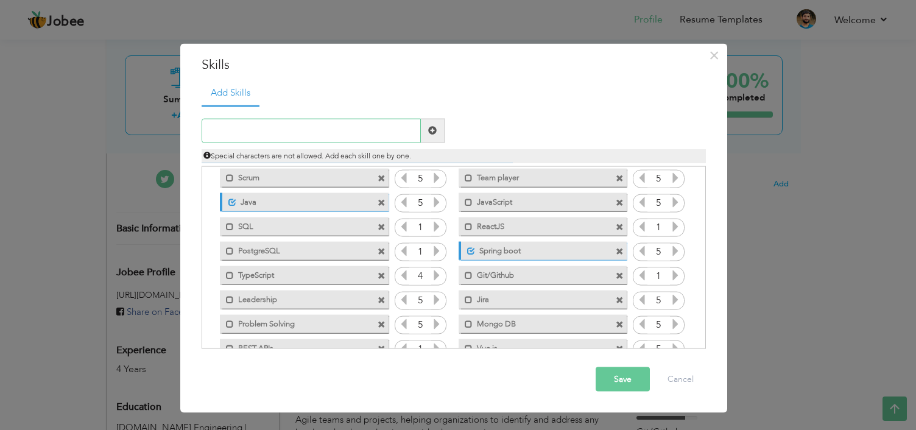
scroll to position [0, 0]
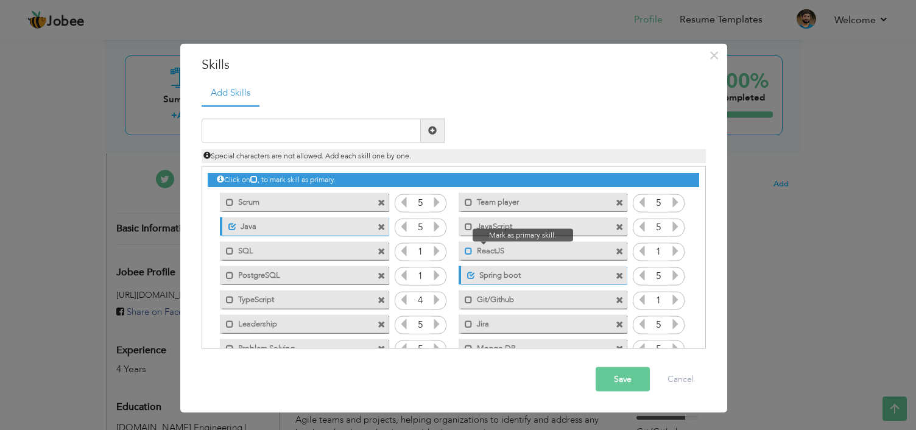
click at [466, 252] on span at bounding box center [469, 251] width 8 height 8
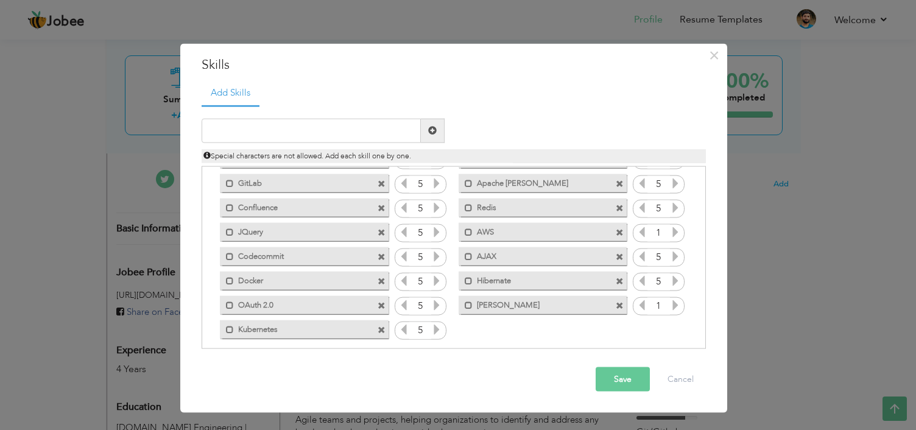
scroll to position [246, 0]
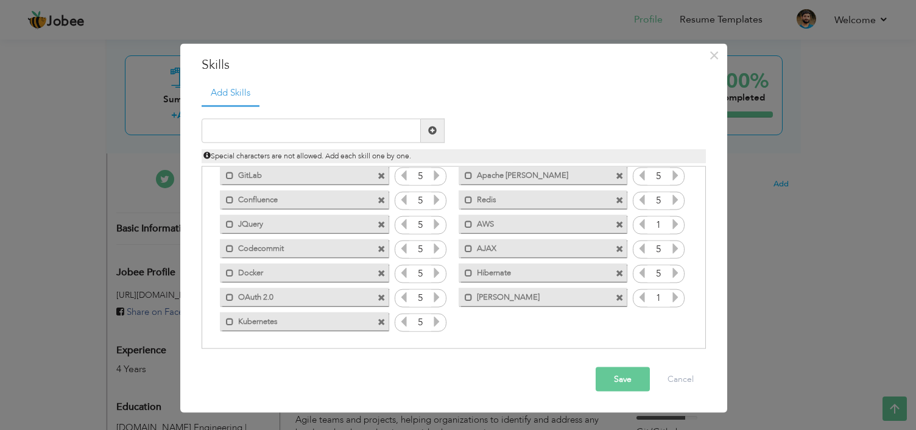
click at [614, 376] on button "Save" at bounding box center [623, 379] width 54 height 24
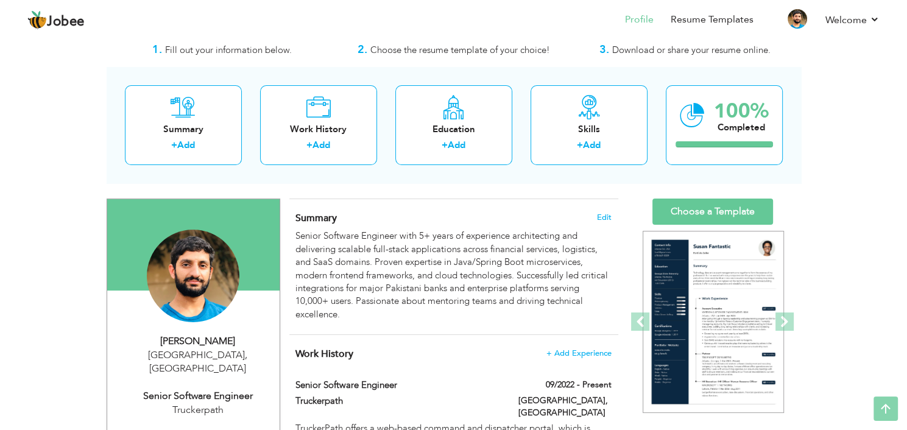
scroll to position [0, 0]
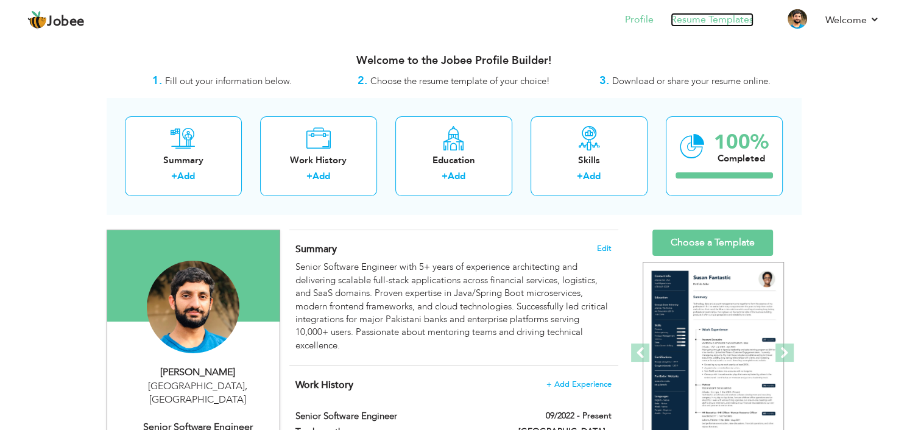
click at [721, 20] on link "Resume Templates" at bounding box center [712, 20] width 83 height 14
